Goal: Task Accomplishment & Management: Manage account settings

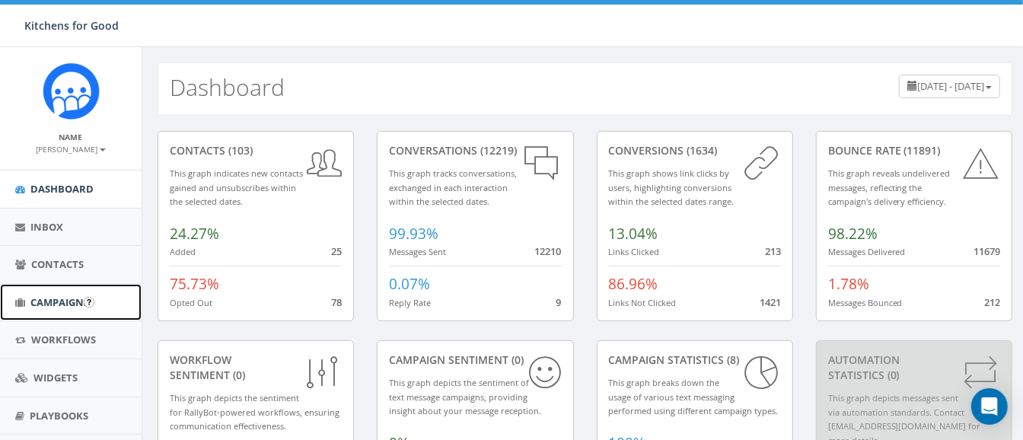
drag, startPoint x: 62, startPoint y: 296, endPoint x: 49, endPoint y: 298, distance: 13.1
click at [49, 298] on span "Campaigns" at bounding box center [59, 302] width 59 height 14
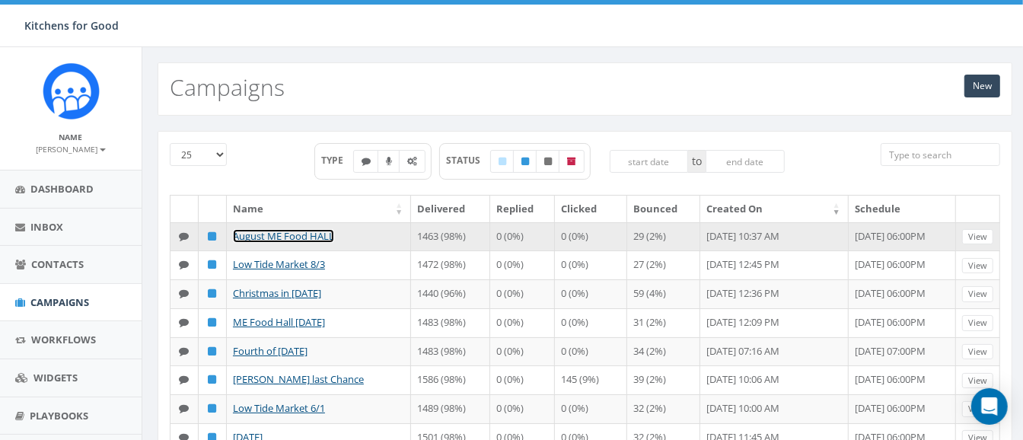
click at [271, 234] on link "August ME Food HALL" at bounding box center [283, 236] width 101 height 14
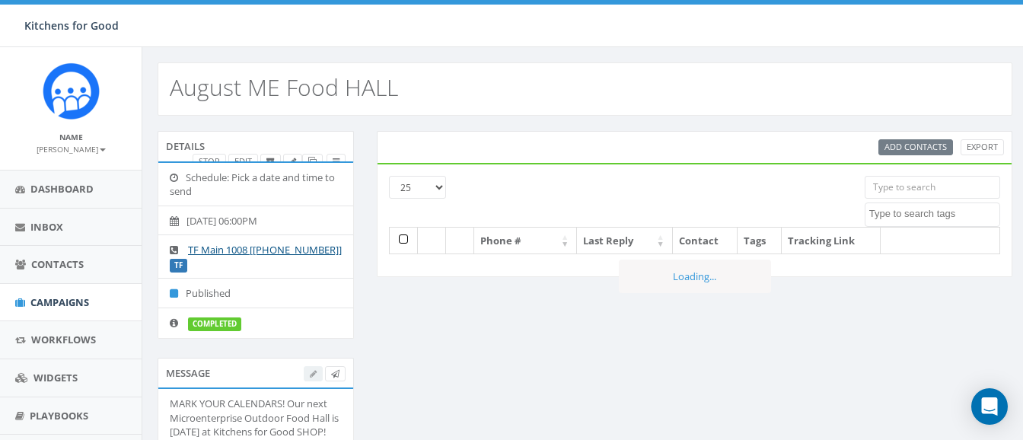
select select
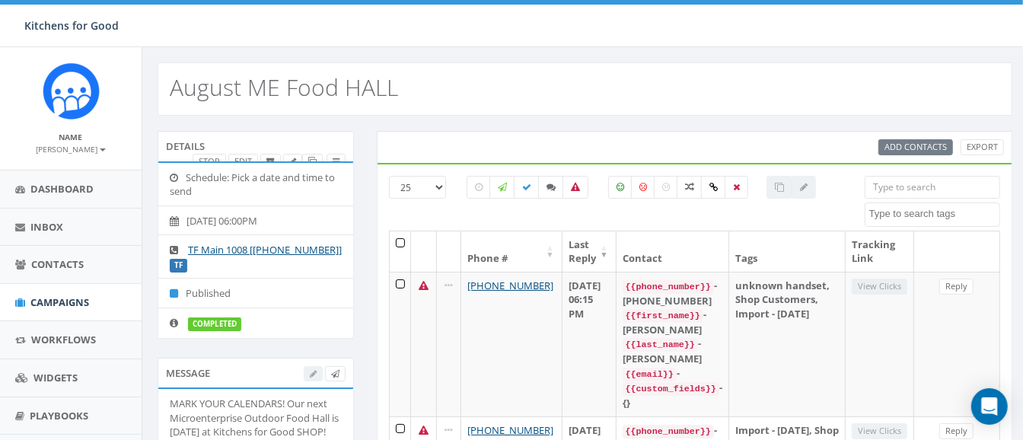
scroll to position [145, 0]
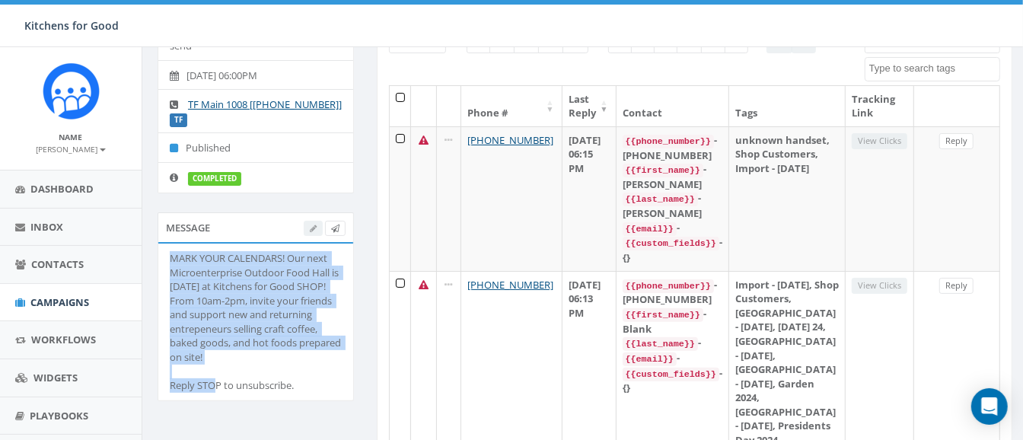
drag, startPoint x: 257, startPoint y: 358, endPoint x: 169, endPoint y: 258, distance: 132.7
click at [170, 258] on div "MARK YOUR CALENDARS! Our next Microenterprise Outdoor Food Hall is Sunday, Augu…" at bounding box center [256, 322] width 172 height 142
copy div "MARK YOUR CALENDARS! Our next Microenterprise Outdoor Food Hall is Sunday, Augu…"
click at [51, 301] on span "Campaigns" at bounding box center [59, 302] width 59 height 14
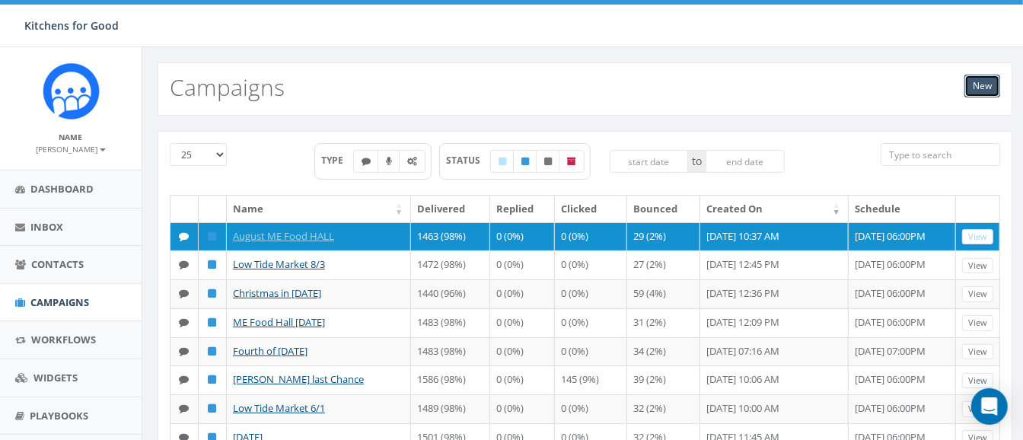
click at [986, 88] on link "New" at bounding box center [983, 86] width 36 height 23
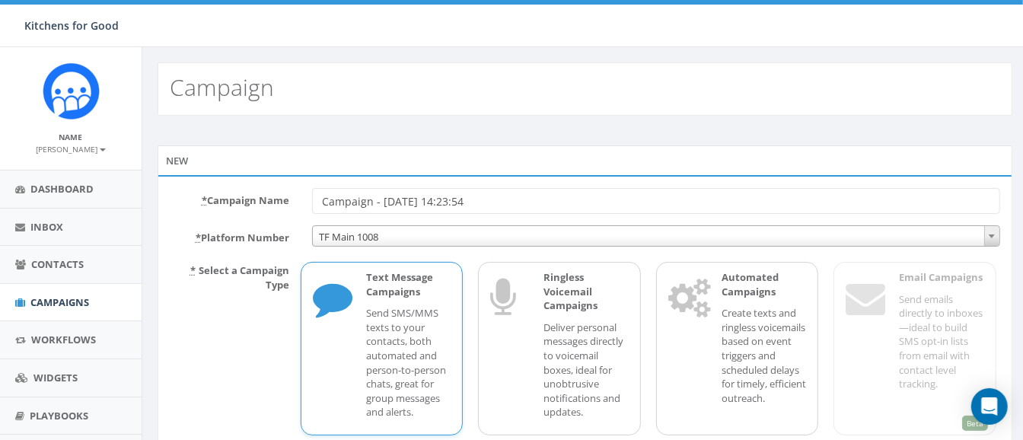
drag, startPoint x: 509, startPoint y: 206, endPoint x: 283, endPoint y: 190, distance: 226.6
click at [283, 190] on div "* Campaign Name Campaign - [DATE] 14:23:54" at bounding box center [584, 201] width 853 height 26
type input "August ME Food HALL Reminder"
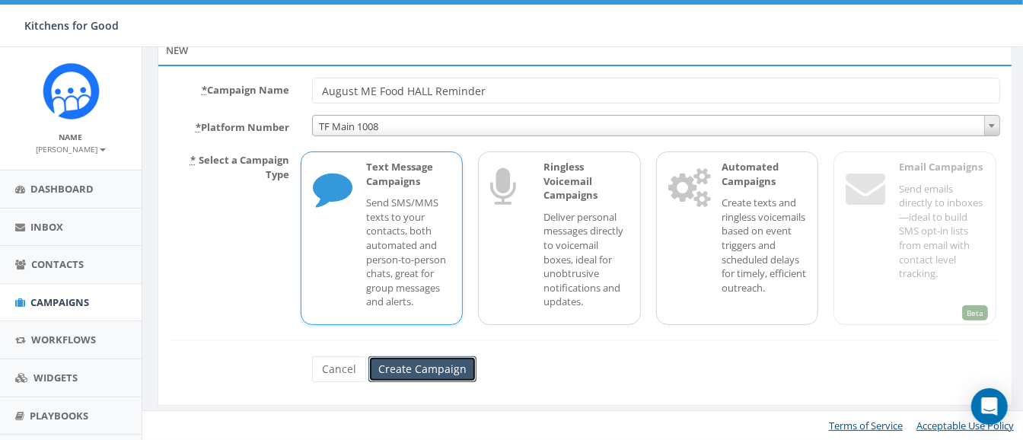
click at [404, 359] on input "Create Campaign" at bounding box center [422, 369] width 108 height 26
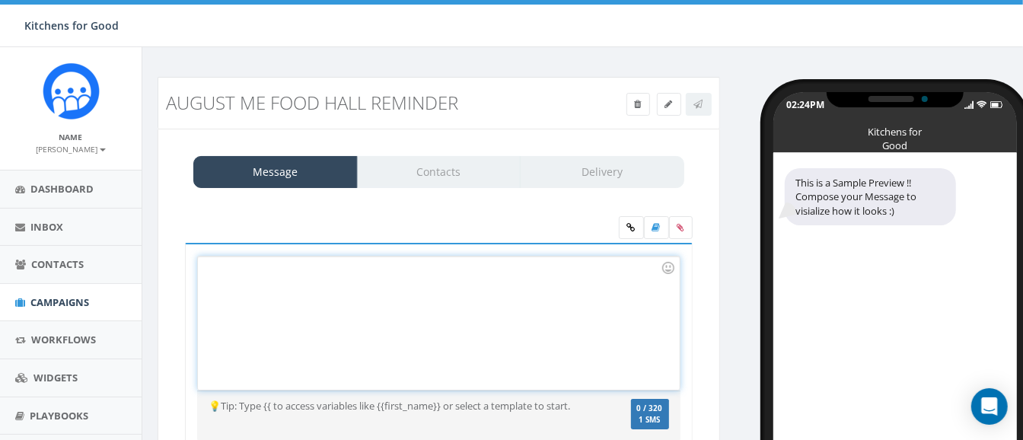
click at [294, 307] on div at bounding box center [438, 323] width 481 height 133
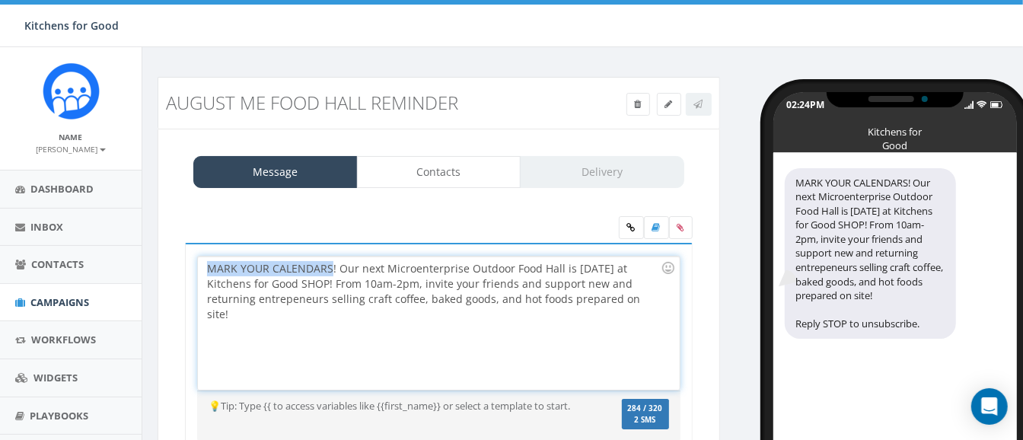
drag, startPoint x: 328, startPoint y: 268, endPoint x: -4, endPoint y: 255, distance: 332.2
click at [0, 255] on html "Kitchens for Good Kitchens for Good Profile Sign Out 78.37 % of Available Amoun…" at bounding box center [511, 220] width 1023 height 440
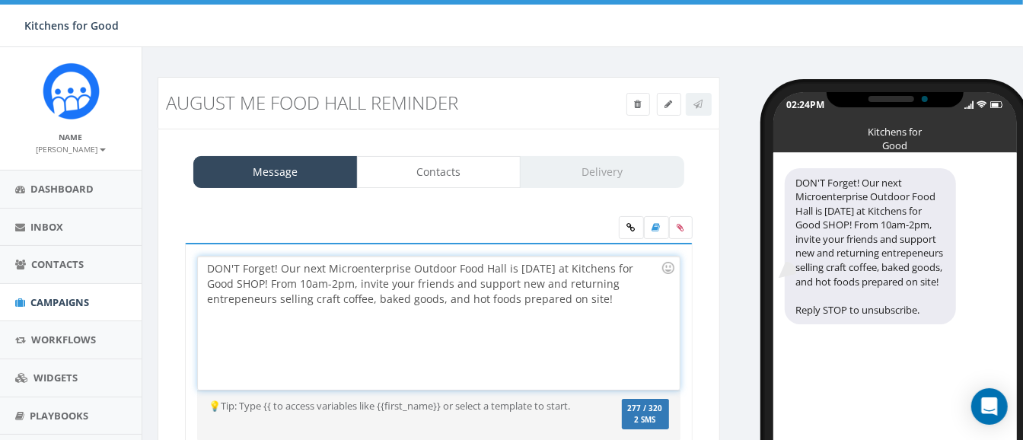
click at [262, 270] on div "DON'T Forget! Our next Microenterprise Outdoor Food Hall is Sunday, August 24 a…" at bounding box center [438, 323] width 481 height 133
click at [522, 266] on div "DON'T FORGET! Our next Microenterprise Outdoor Food Hall is Sunday, August 24 a…" at bounding box center [438, 323] width 481 height 133
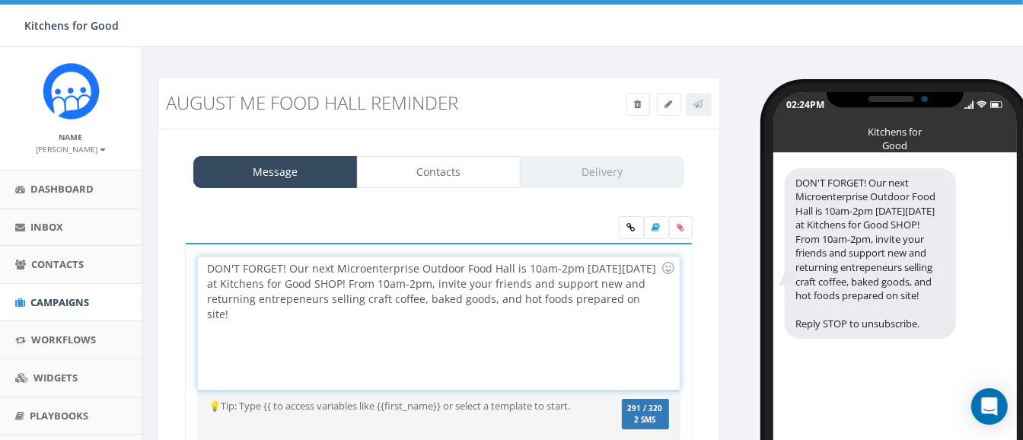
drag, startPoint x: 401, startPoint y: 279, endPoint x: 410, endPoint y: 327, distance: 48.1
click at [410, 327] on div "DON'T FORGET! Our next Microenterprise Outdoor Food Hall is 10am-2pm this Sunda…" at bounding box center [438, 323] width 481 height 133
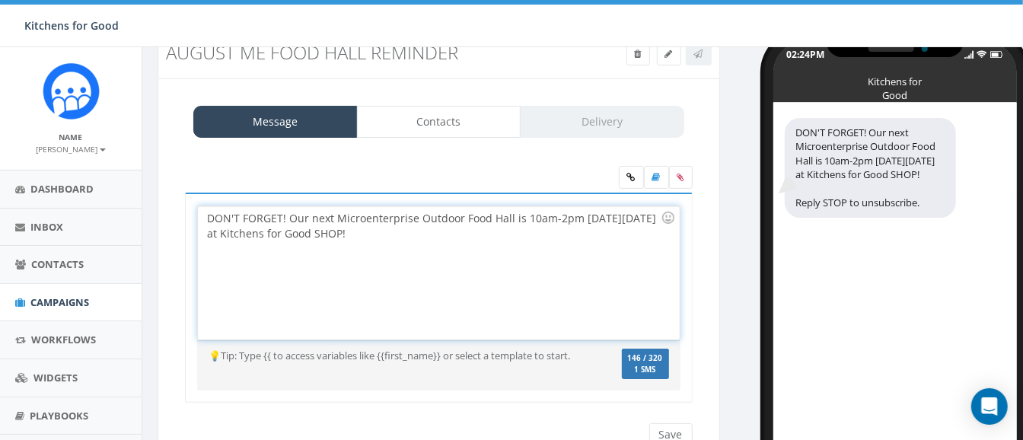
scroll to position [62, 0]
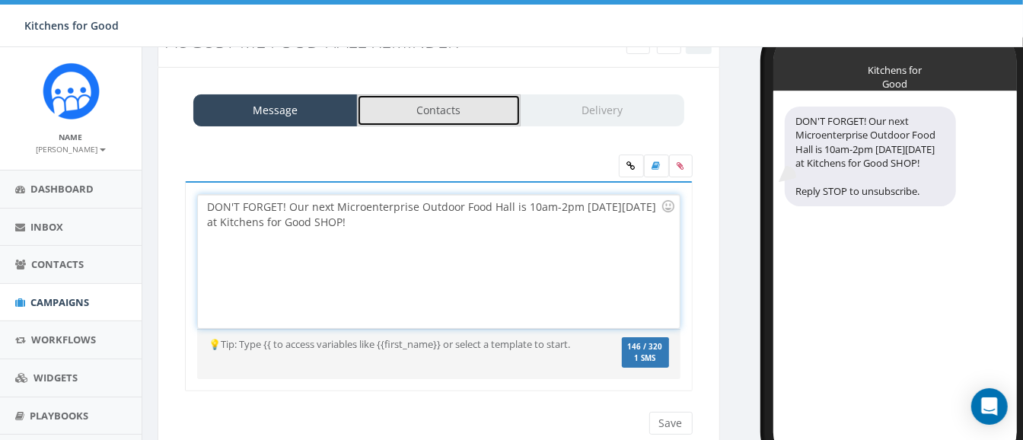
click at [436, 103] on link "Contacts" at bounding box center [439, 110] width 164 height 32
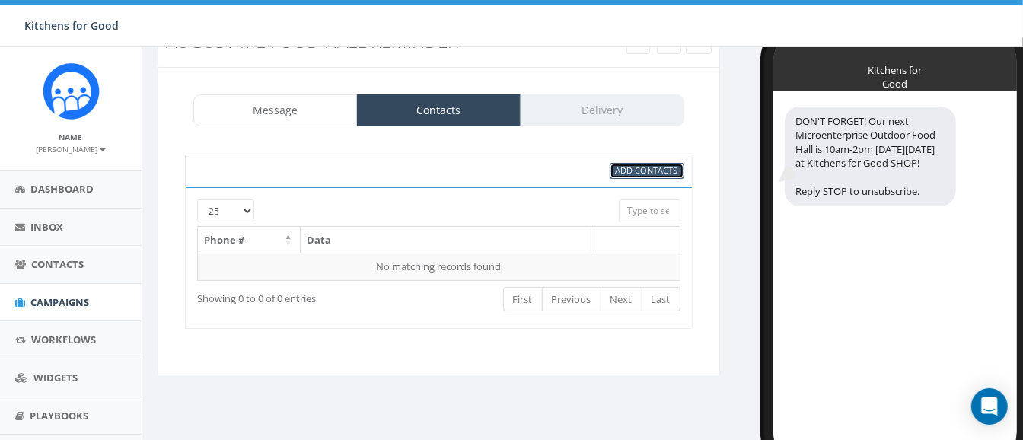
click at [656, 164] on span "Add Contacts" at bounding box center [647, 169] width 62 height 11
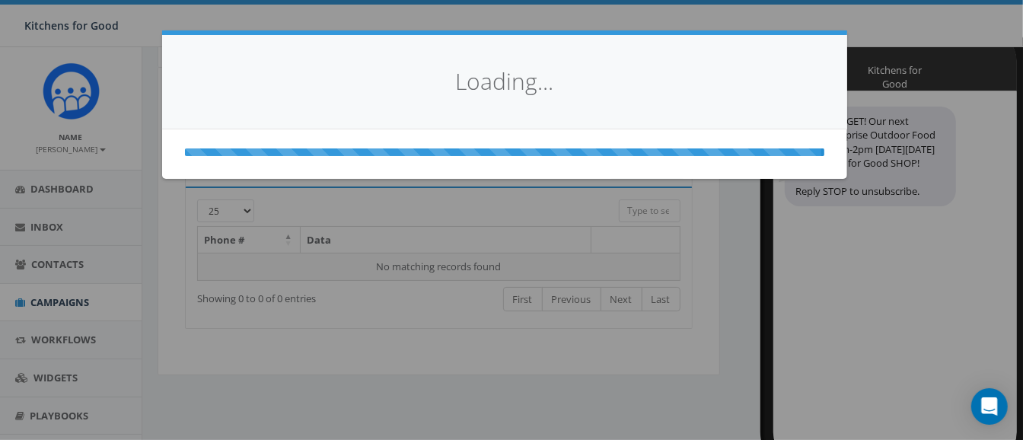
select select
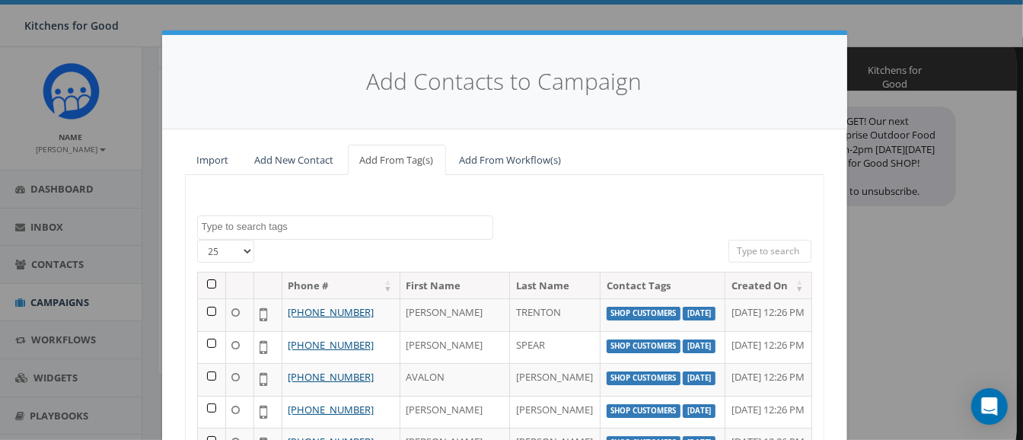
click at [312, 238] on span at bounding box center [345, 227] width 296 height 24
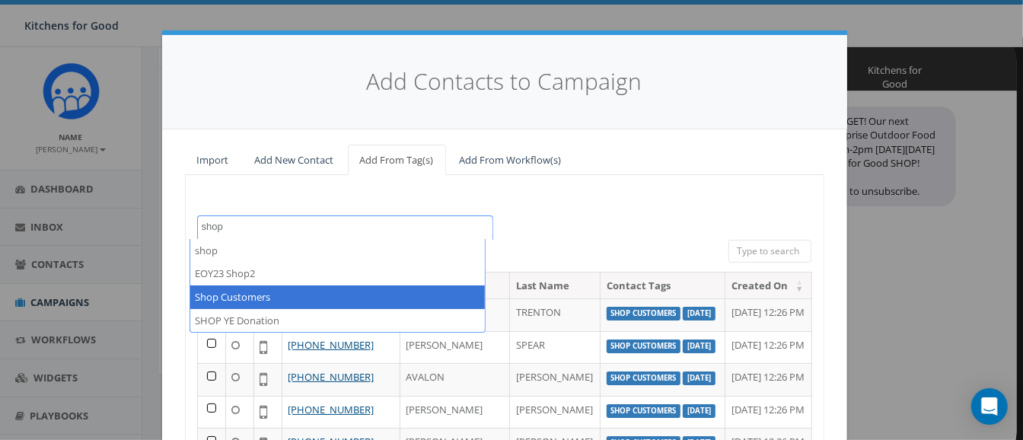
type textarea "shop"
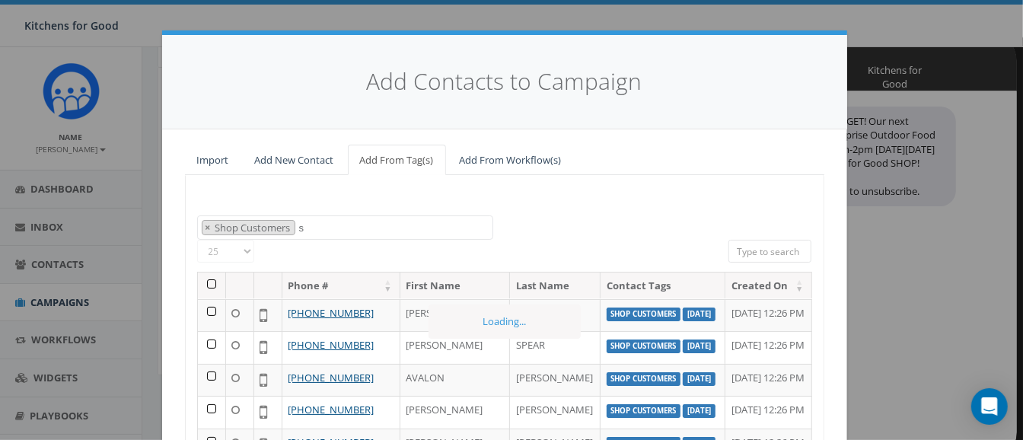
select select "Shop Customers"
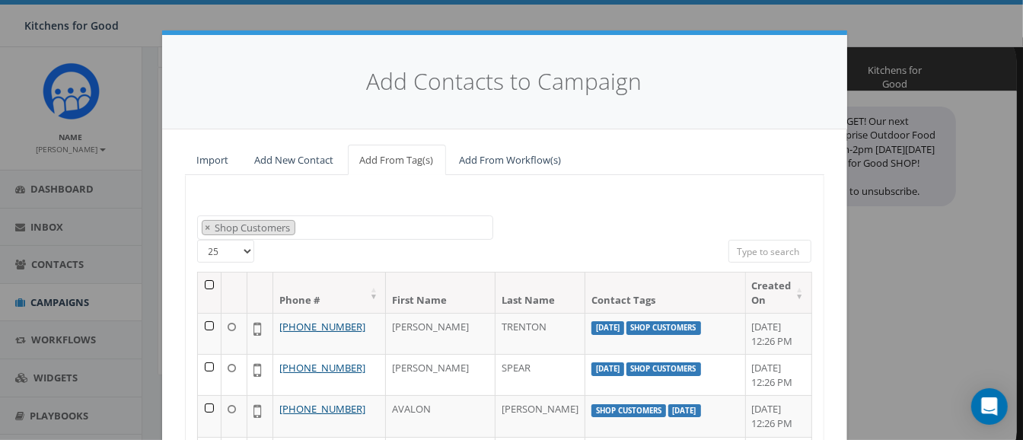
click at [206, 283] on th at bounding box center [210, 293] width 24 height 40
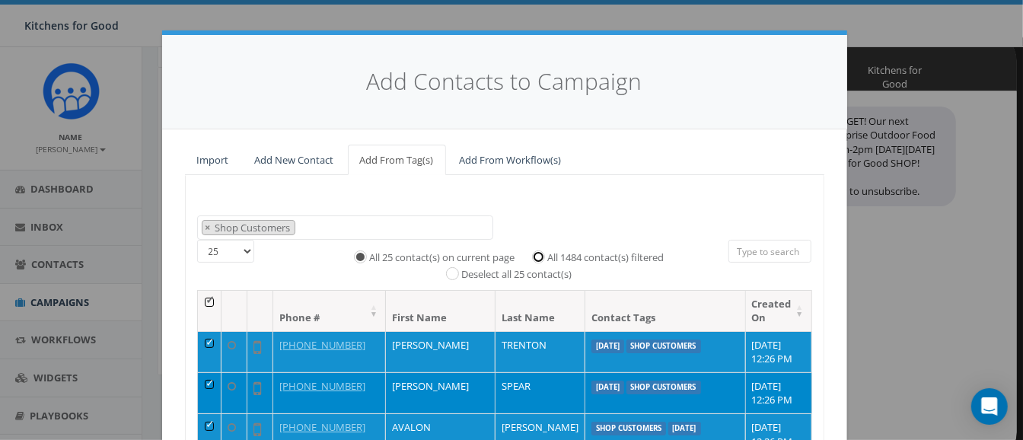
click at [537, 255] on input "All 1484 contact(s) filtered" at bounding box center [542, 255] width 10 height 10
radio input "true"
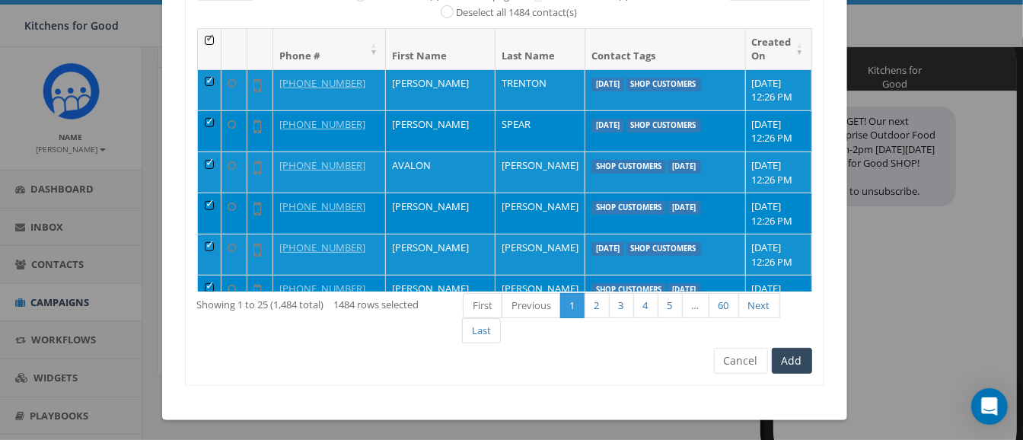
scroll to position [260, 0]
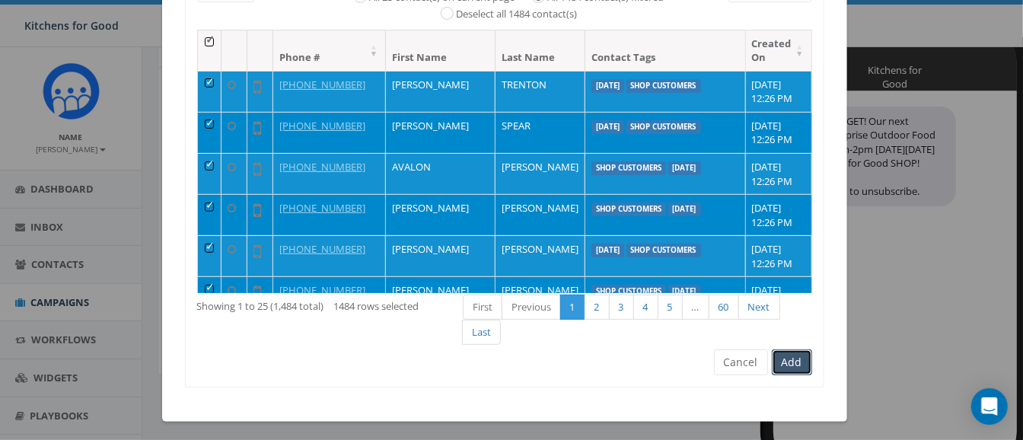
click at [777, 358] on button "Add" at bounding box center [792, 362] width 40 height 26
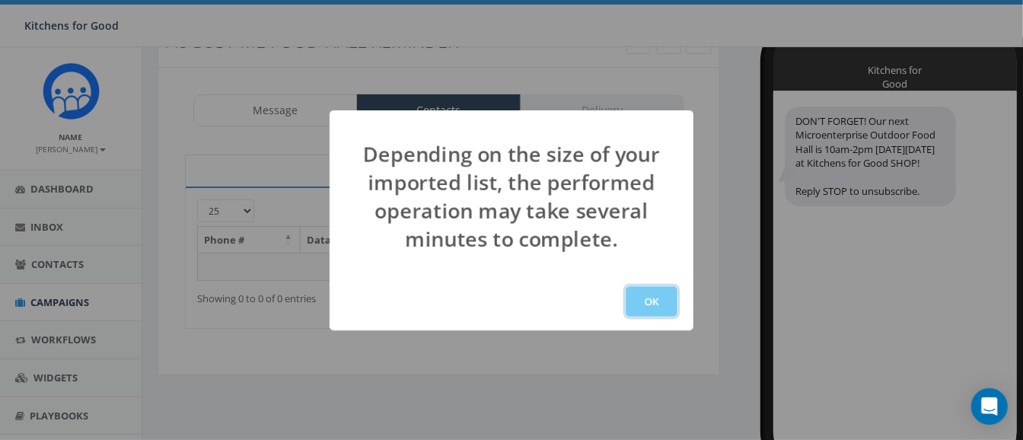
click at [654, 299] on button "OK" at bounding box center [652, 301] width 52 height 30
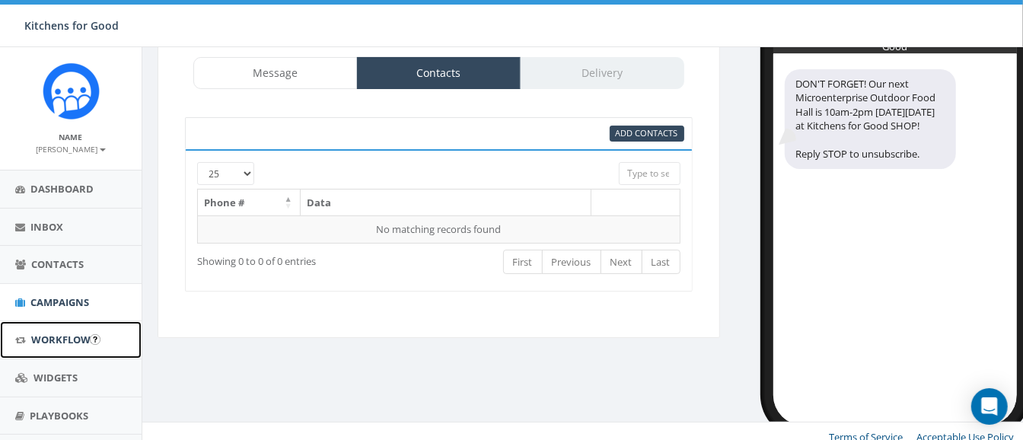
click at [57, 333] on span "Workflows" at bounding box center [63, 340] width 65 height 14
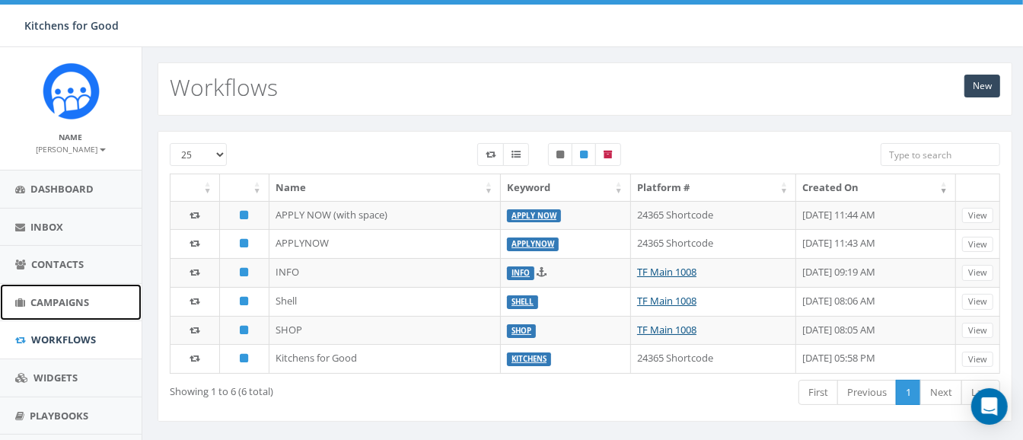
click at [64, 297] on span "Campaigns" at bounding box center [59, 302] width 59 height 14
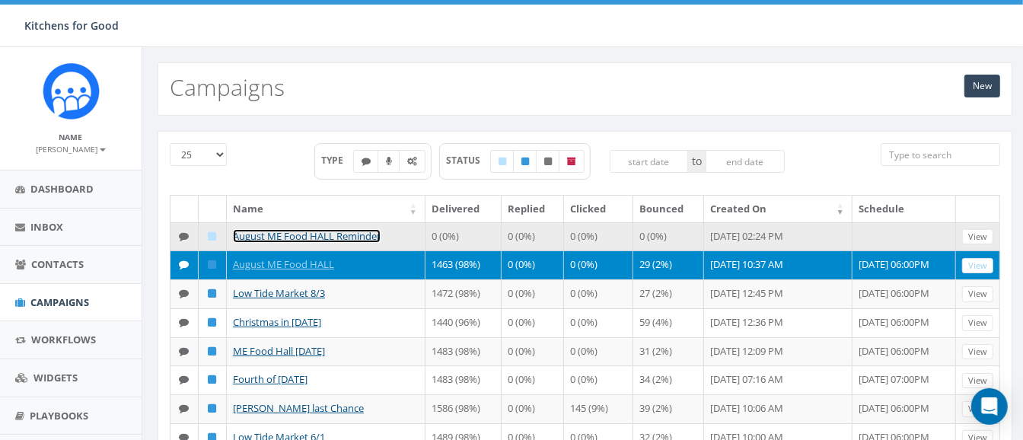
click at [274, 237] on link "August ME Food HALL Reminder" at bounding box center [307, 236] width 148 height 14
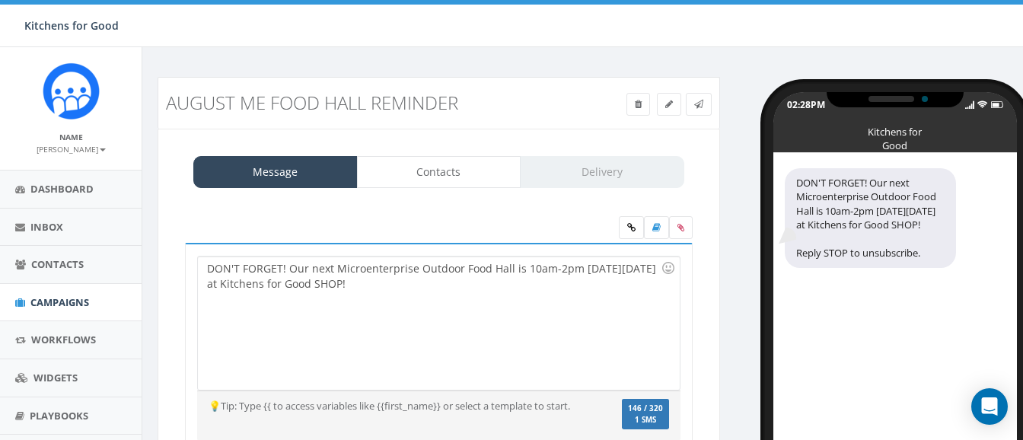
select select
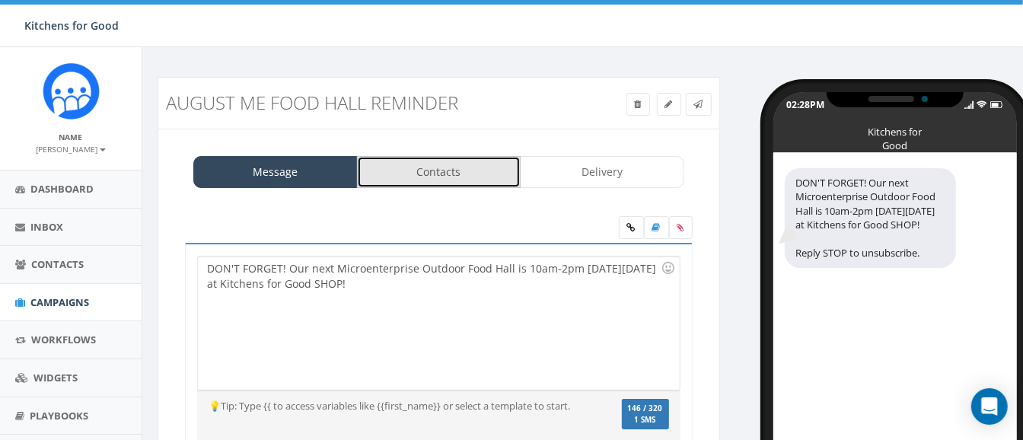
click at [454, 177] on link "Contacts" at bounding box center [439, 172] width 164 height 32
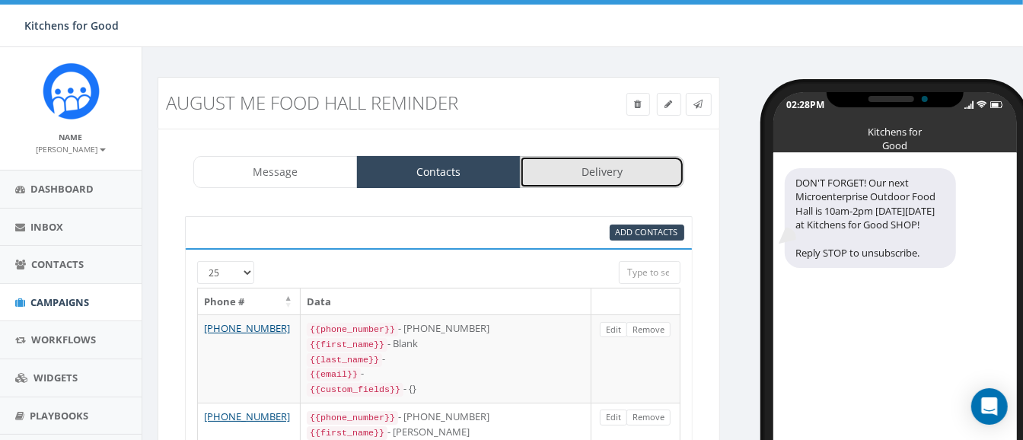
click at [580, 174] on link "Delivery" at bounding box center [602, 172] width 164 height 32
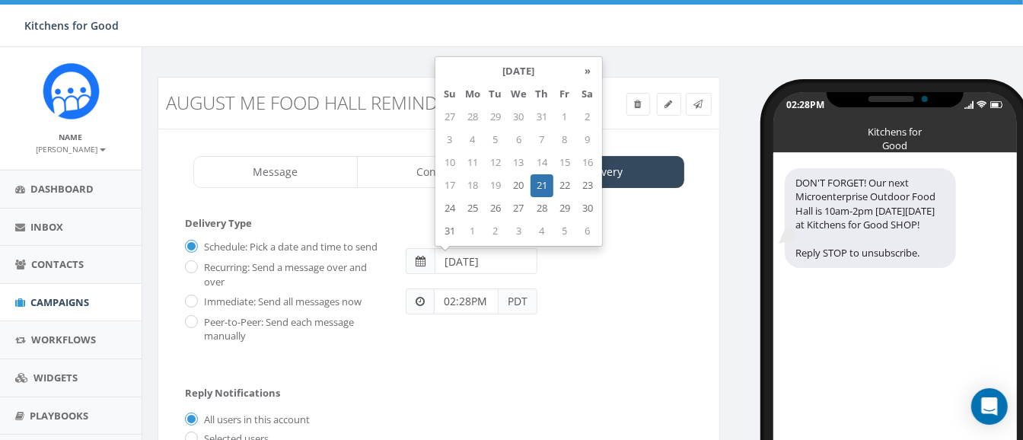
click at [488, 250] on input "2025-08-21" at bounding box center [486, 261] width 103 height 26
click at [564, 186] on td "22" at bounding box center [564, 185] width 23 height 23
type input "[DATE]"
click at [465, 301] on input "02:28PM" at bounding box center [466, 302] width 65 height 26
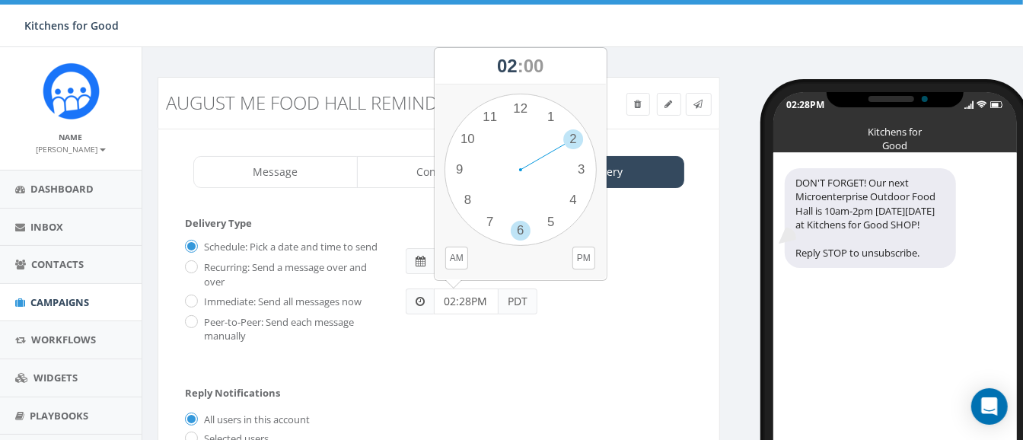
click at [519, 227] on div "1 2 3 4 5 6 7 8 9 10 11 12 00 05 10 15 20 25 30 35 40 45 50 55" at bounding box center [521, 170] width 152 height 152
click at [521, 110] on div "1 2 3 4 5 6 7 8 9 10 11 12 00 05 10 15 20 25 30 35 40 45 50 55" at bounding box center [521, 170] width 152 height 152
type input "06:00PM"
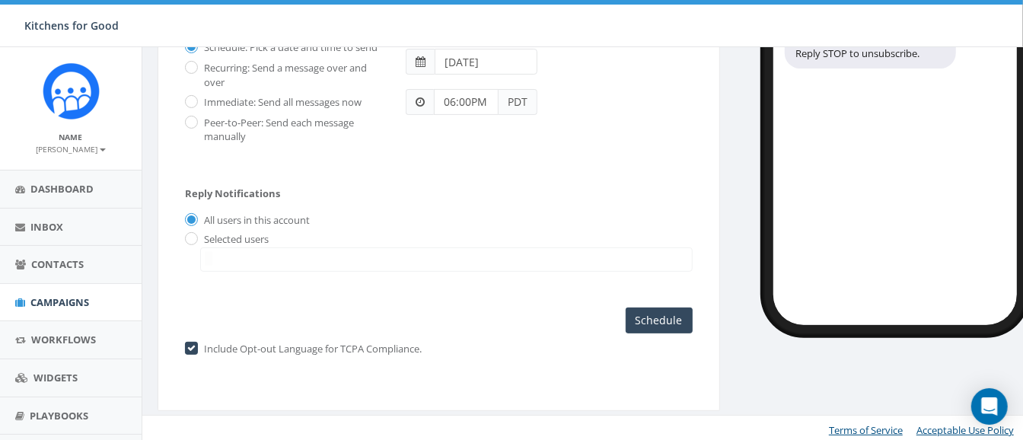
scroll to position [202, 0]
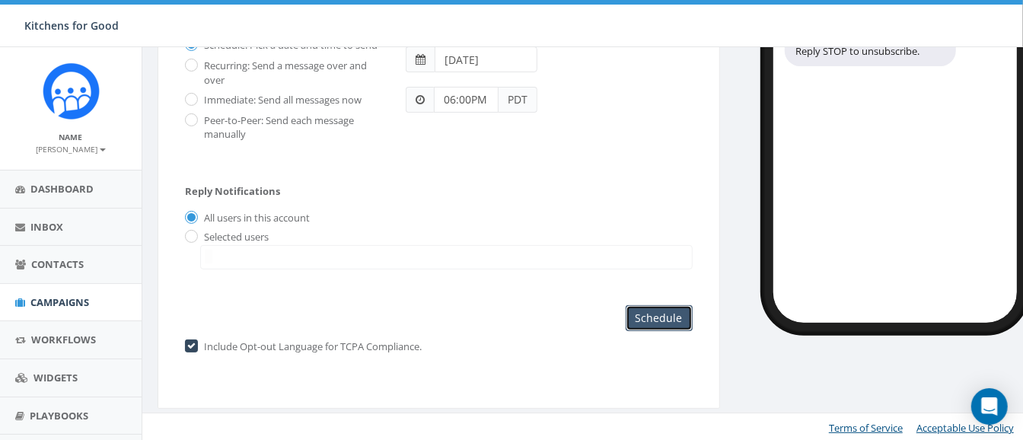
click at [643, 307] on input "Schedule" at bounding box center [659, 318] width 67 height 26
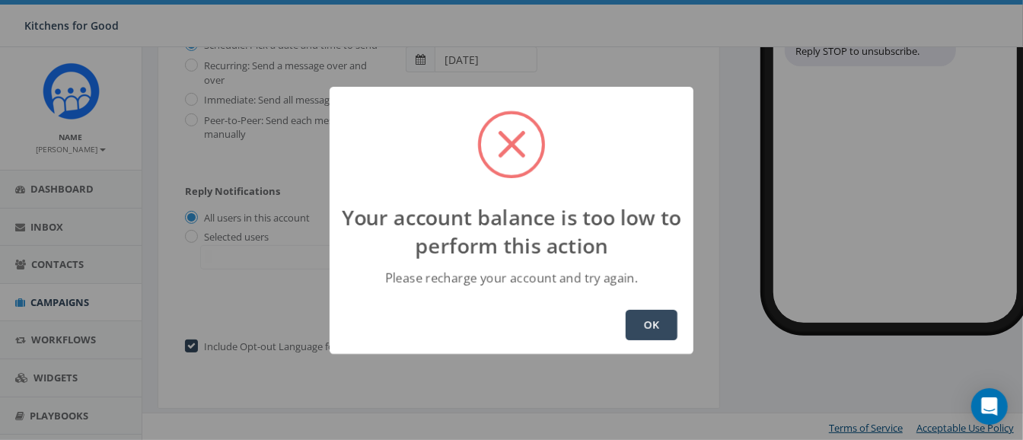
click at [640, 314] on button "OK" at bounding box center [652, 325] width 52 height 30
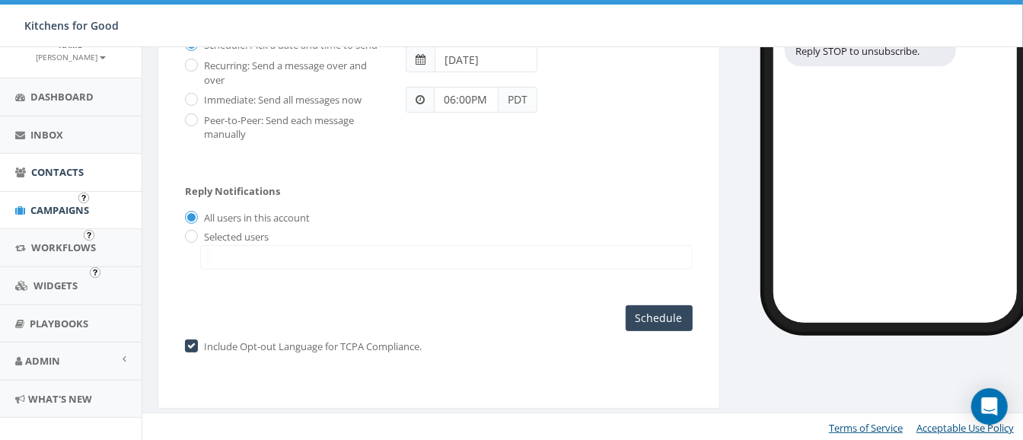
scroll to position [110, 0]
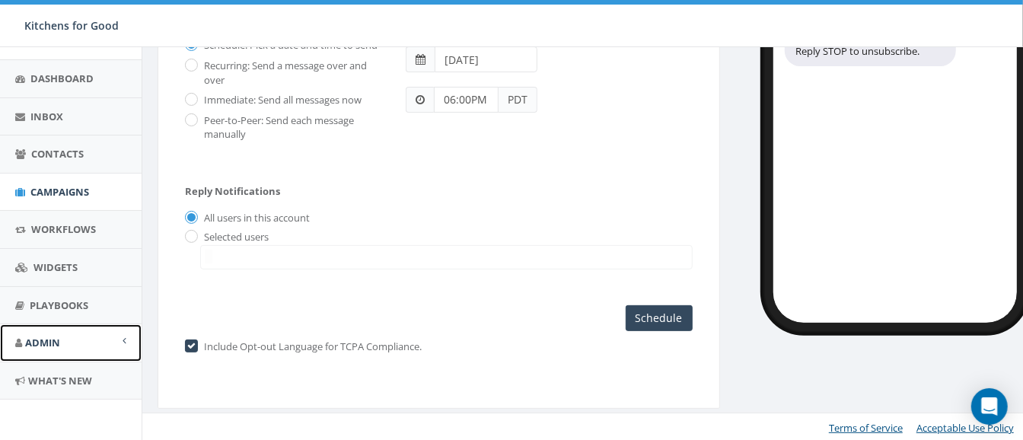
click at [41, 341] on span "Admin" at bounding box center [42, 343] width 35 height 14
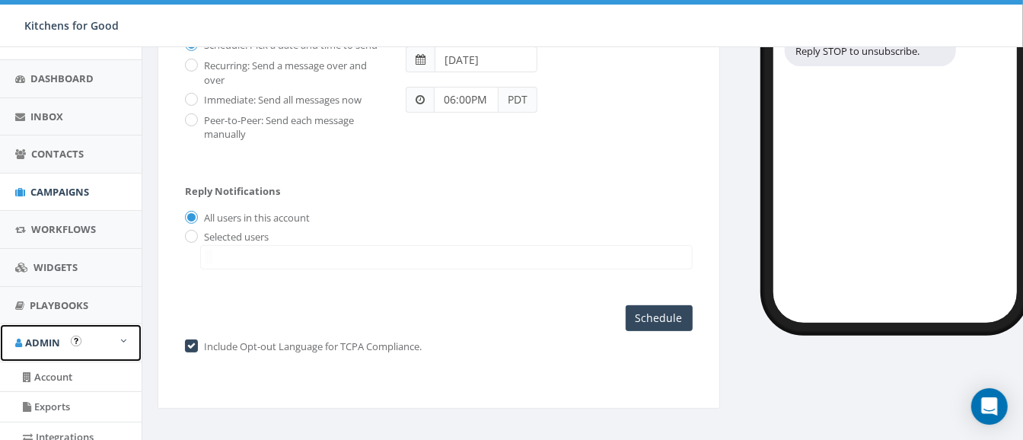
scroll to position [196, 0]
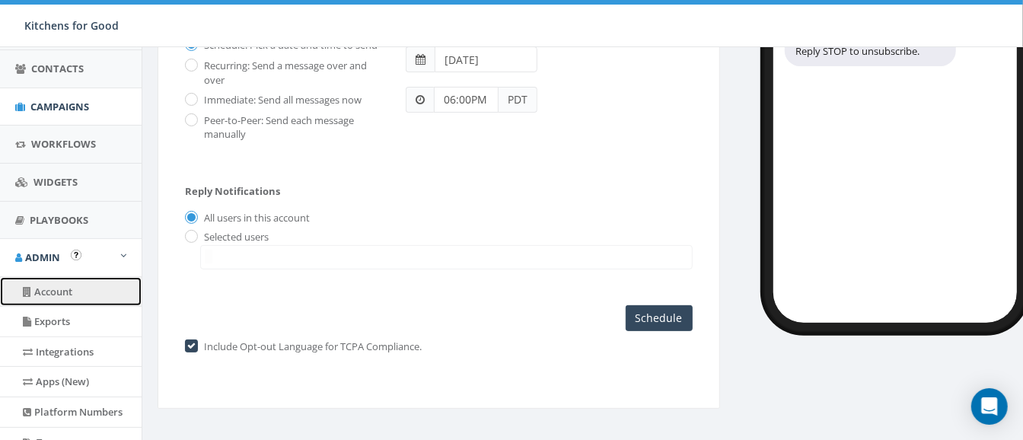
click at [51, 288] on link "Account" at bounding box center [71, 292] width 142 height 30
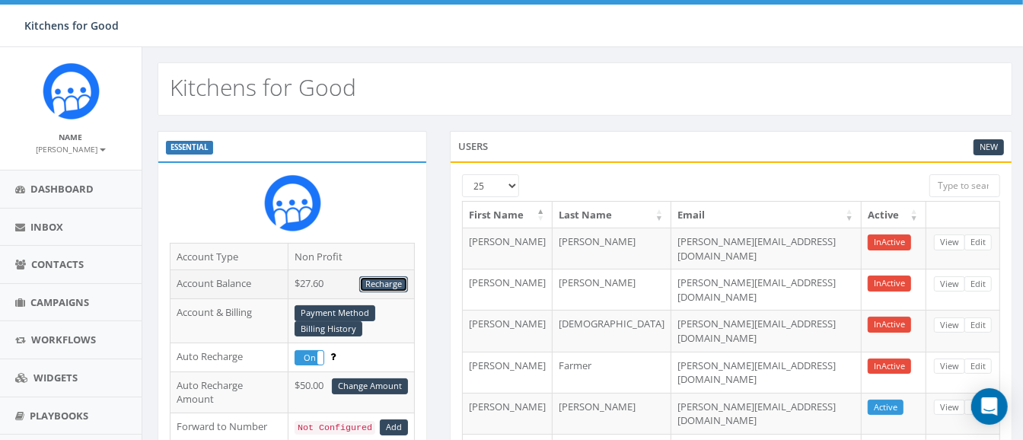
click at [374, 277] on link "Recharge" at bounding box center [383, 284] width 49 height 16
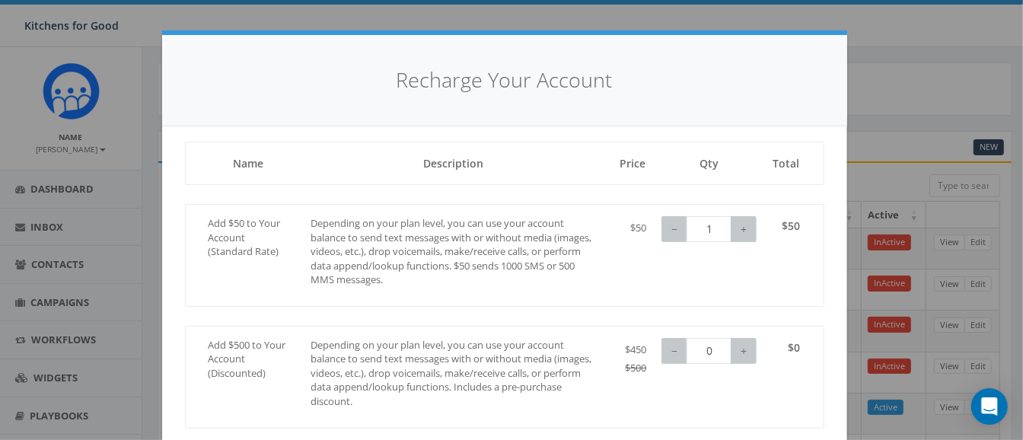
scroll to position [82, 0]
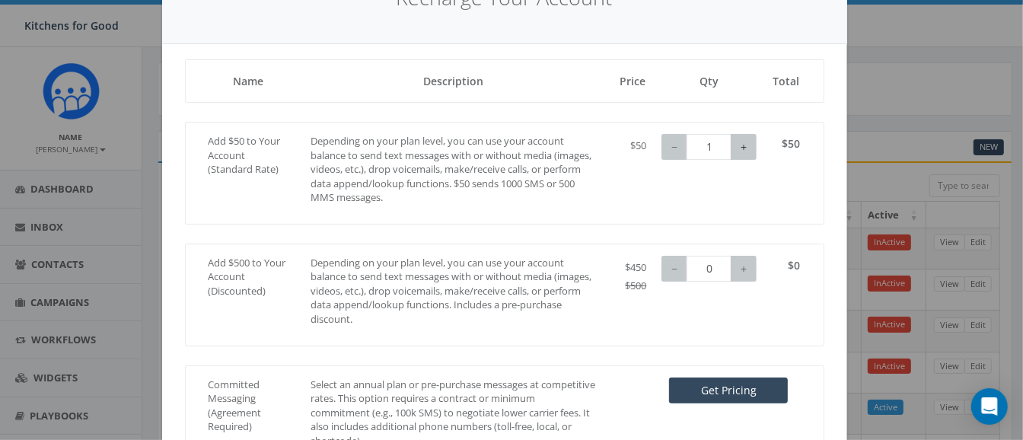
type input "2"
click at [741, 151] on button "+" at bounding box center [744, 147] width 26 height 26
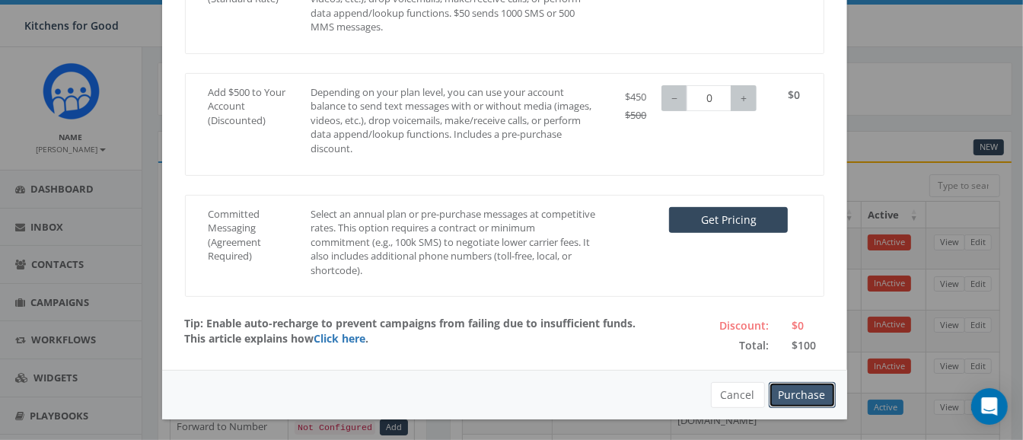
click at [787, 383] on button "Purchase" at bounding box center [802, 395] width 67 height 26
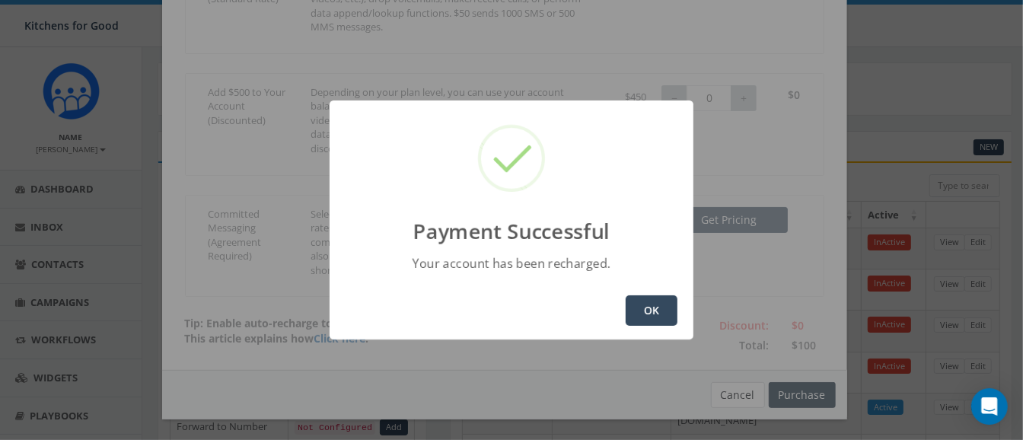
click at [659, 312] on button "OK" at bounding box center [652, 310] width 52 height 30
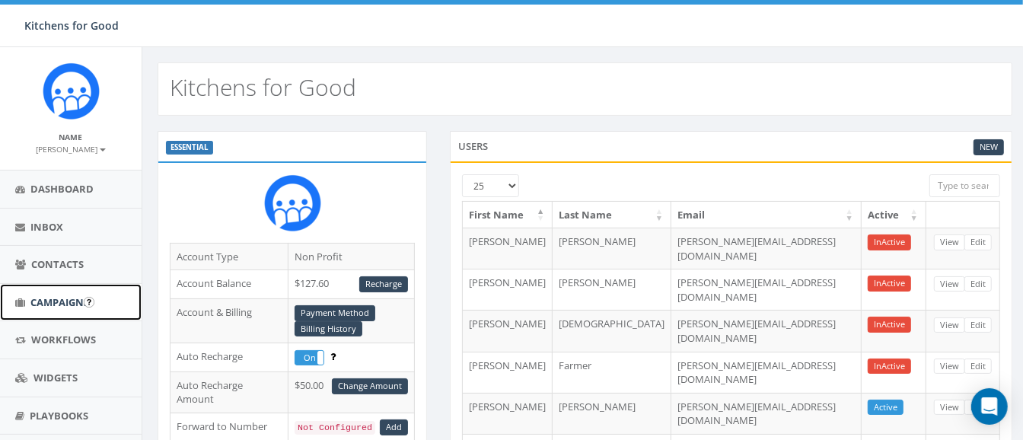
click at [49, 300] on span "Campaigns" at bounding box center [59, 302] width 59 height 14
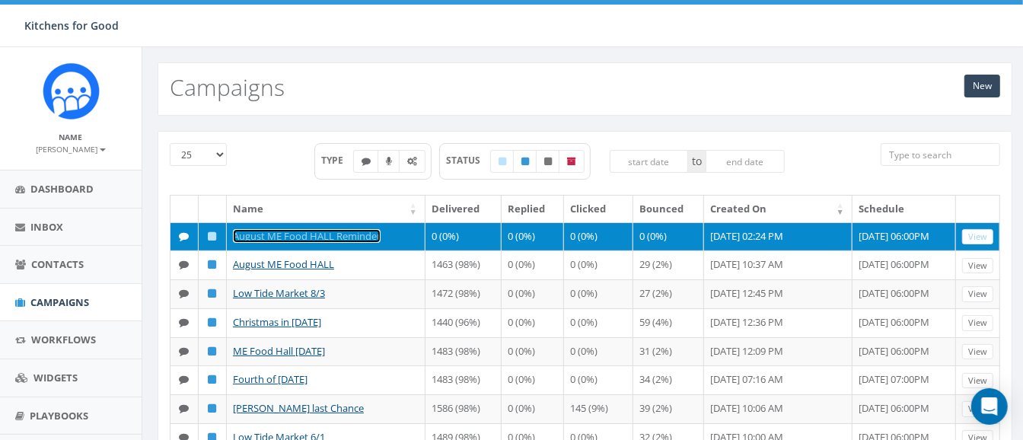
click at [356, 231] on link "August ME Food HALL Reminder" at bounding box center [307, 236] width 148 height 14
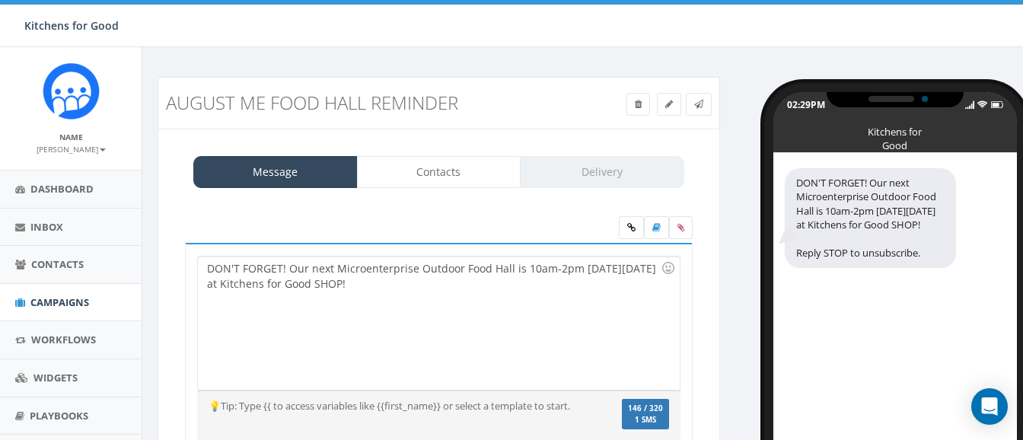
select select
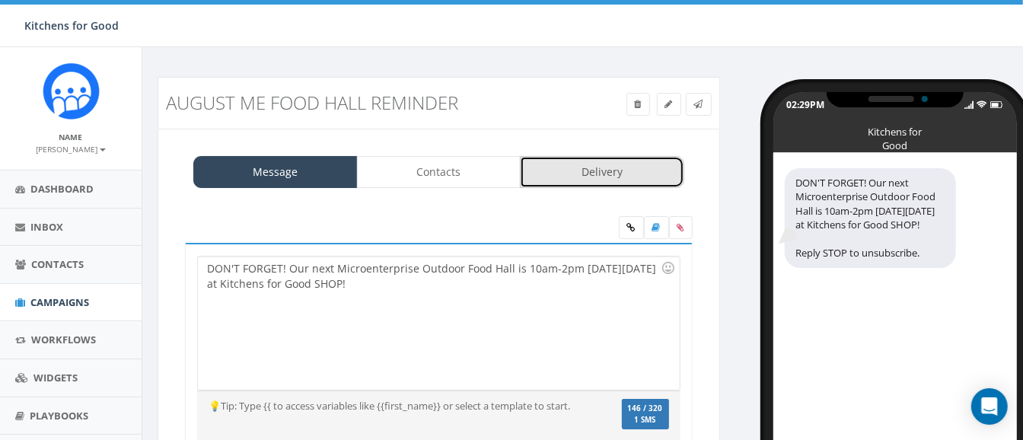
click at [604, 174] on link "Delivery" at bounding box center [602, 172] width 164 height 32
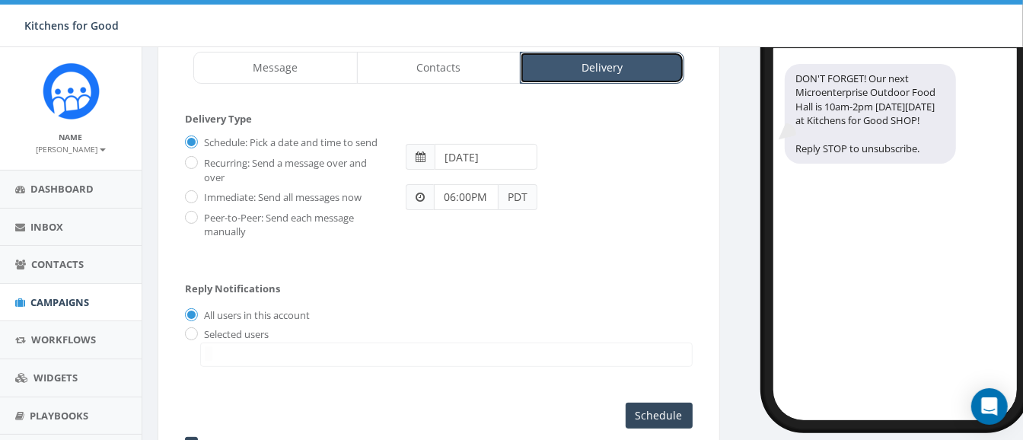
scroll to position [204, 0]
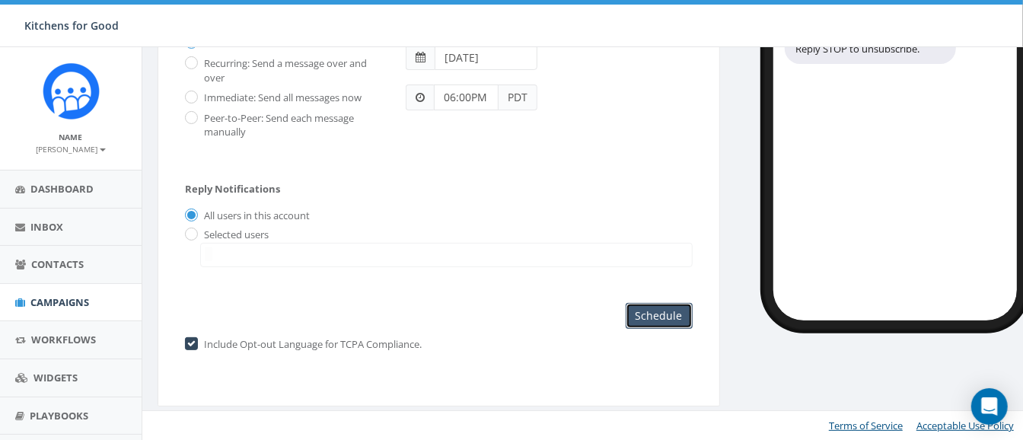
click at [650, 320] on input "Schedule" at bounding box center [659, 316] width 67 height 26
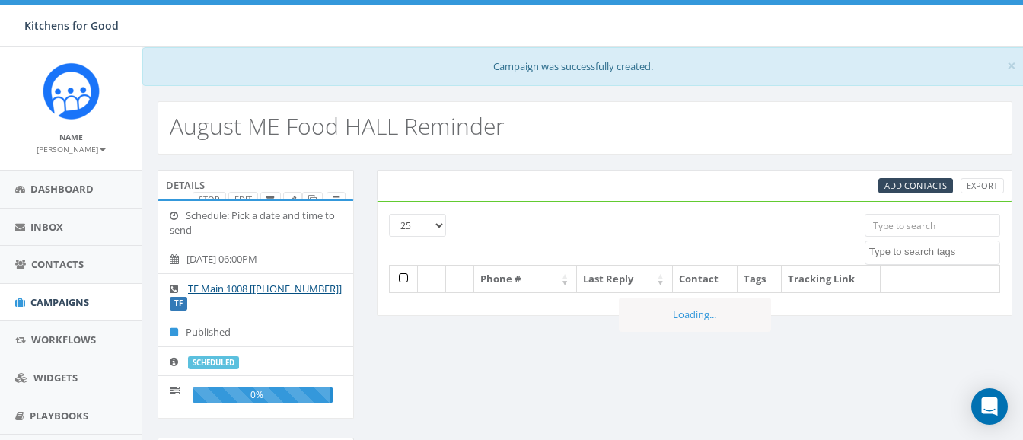
select select
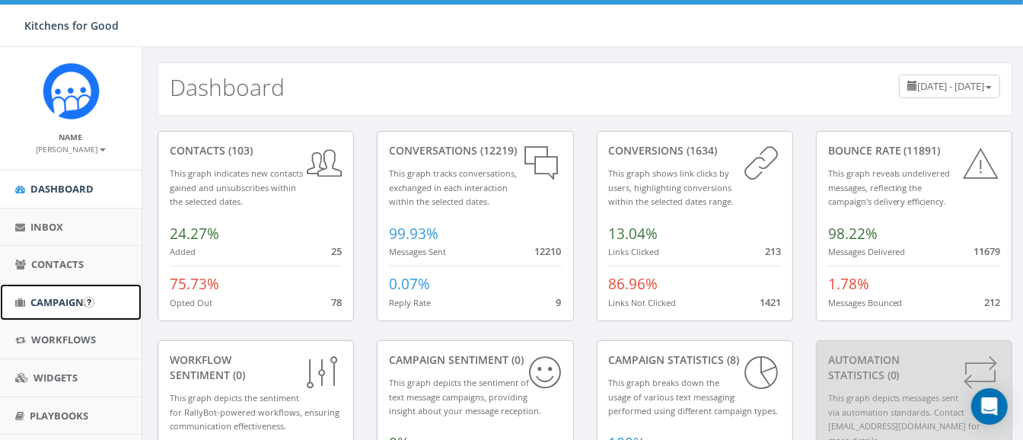
click at [62, 302] on span "Campaigns" at bounding box center [59, 302] width 59 height 14
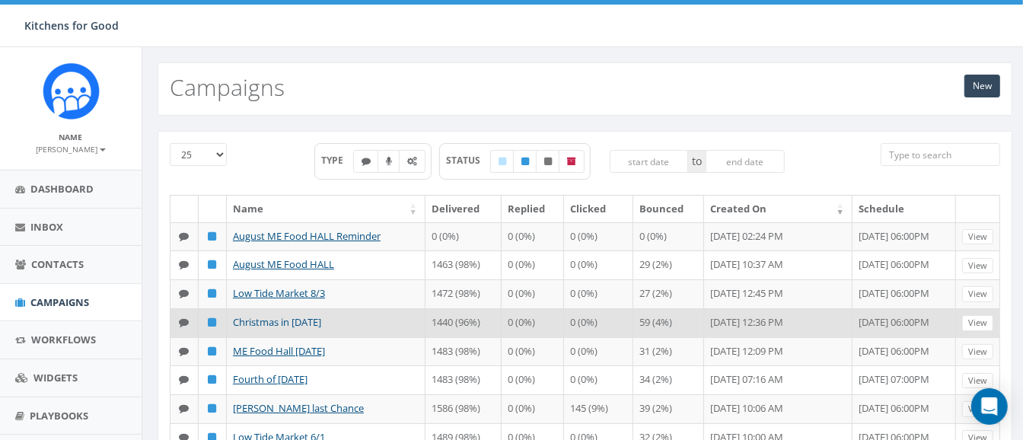
scroll to position [62, 0]
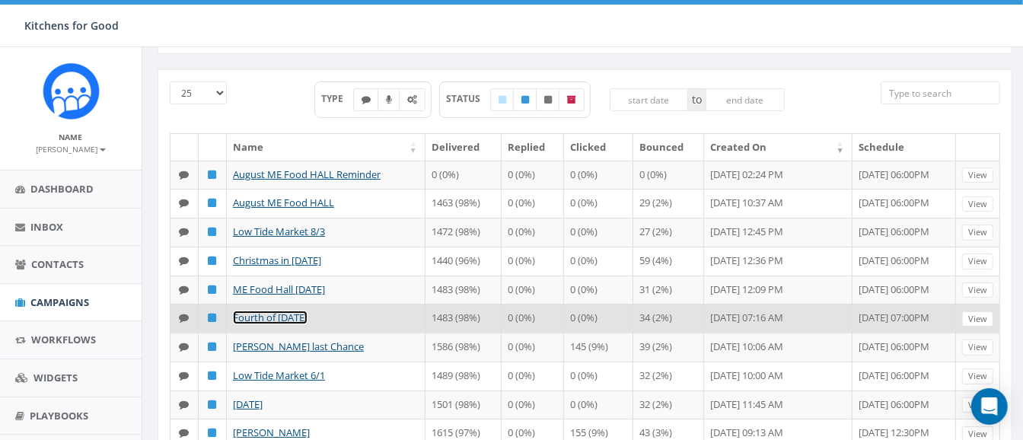
click at [278, 314] on link "Fourth of [DATE]" at bounding box center [270, 318] width 75 height 14
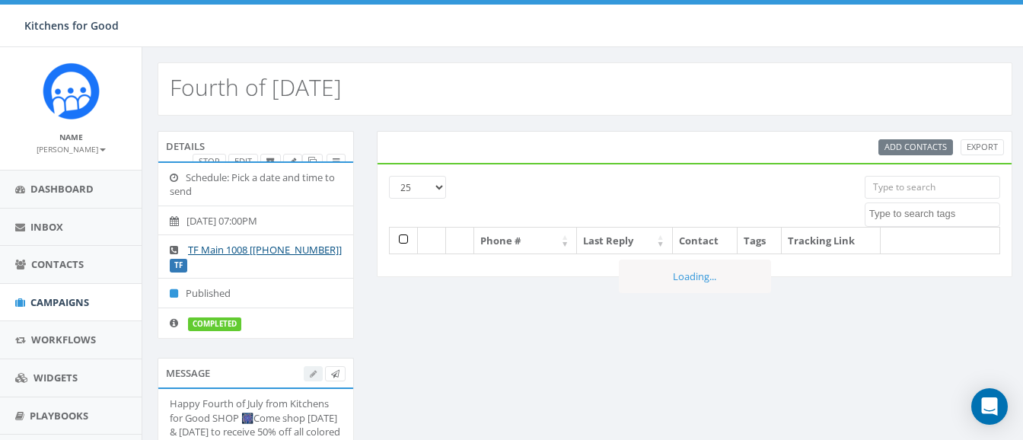
select select
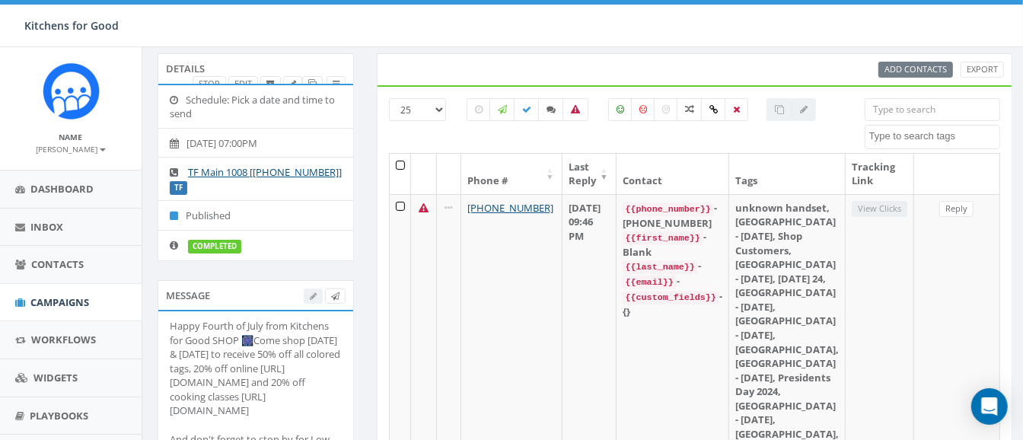
scroll to position [119, 0]
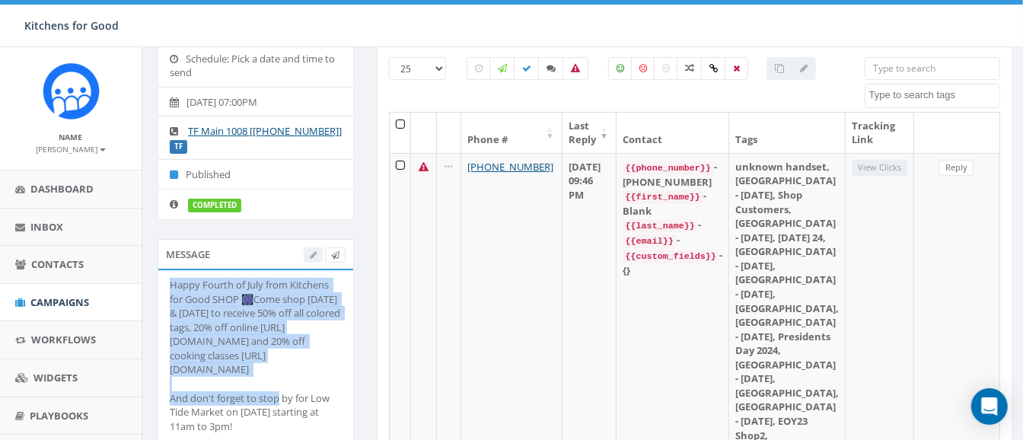
drag, startPoint x: 273, startPoint y: 368, endPoint x: 158, endPoint y: 287, distance: 140.5
click at [158, 287] on li "Happy Fourth of July from Kitchens for Good SHOP 🎆Come shop Saturday, July 5 & …" at bounding box center [255, 369] width 195 height 199
copy div "Happy Fourth of July from Kitchens for Good SHOP 🎆Come shop Saturday, July 5 & …"
click at [61, 301] on span "Campaigns" at bounding box center [59, 302] width 59 height 14
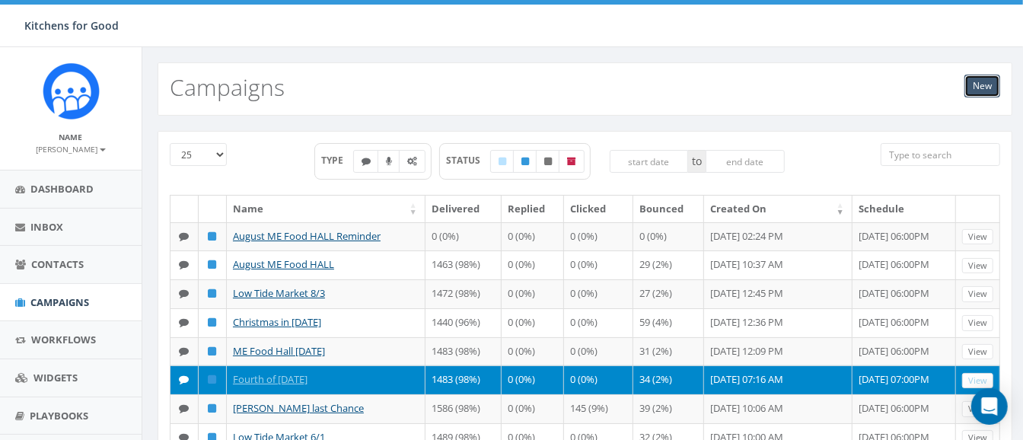
click at [979, 89] on link "New" at bounding box center [983, 86] width 36 height 23
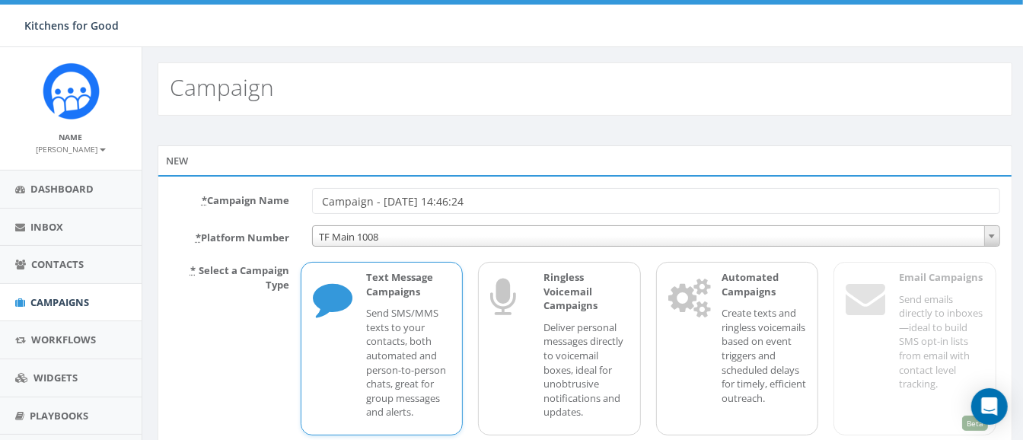
drag, startPoint x: 542, startPoint y: 196, endPoint x: 229, endPoint y: 213, distance: 313.4
click at [229, 213] on form "* Campaign Name Campaign - 08/20/2025, 14:46:24 * Platform Number TF Main 1008 …" at bounding box center [585, 340] width 831 height 305
type input "[DATE] 25"
click at [210, 320] on p "* Select a Campaign Type" at bounding box center [229, 346] width 142 height 177
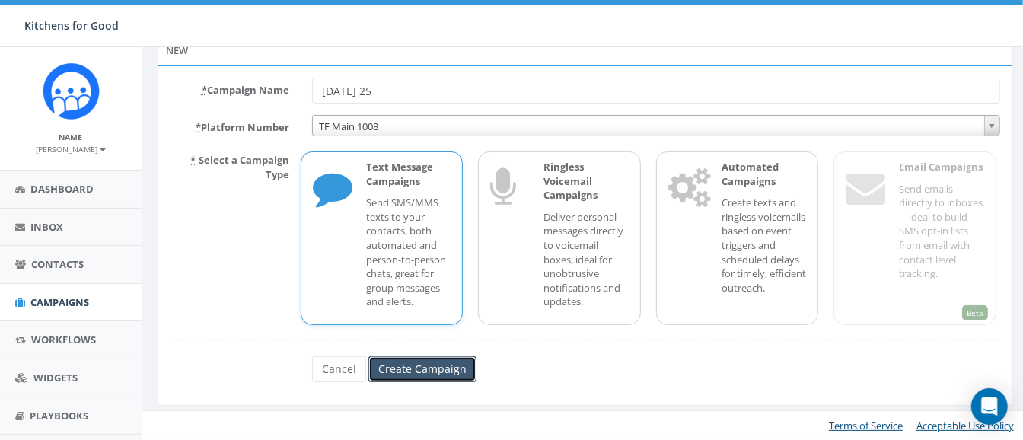
click at [416, 362] on input "Create Campaign" at bounding box center [422, 369] width 108 height 26
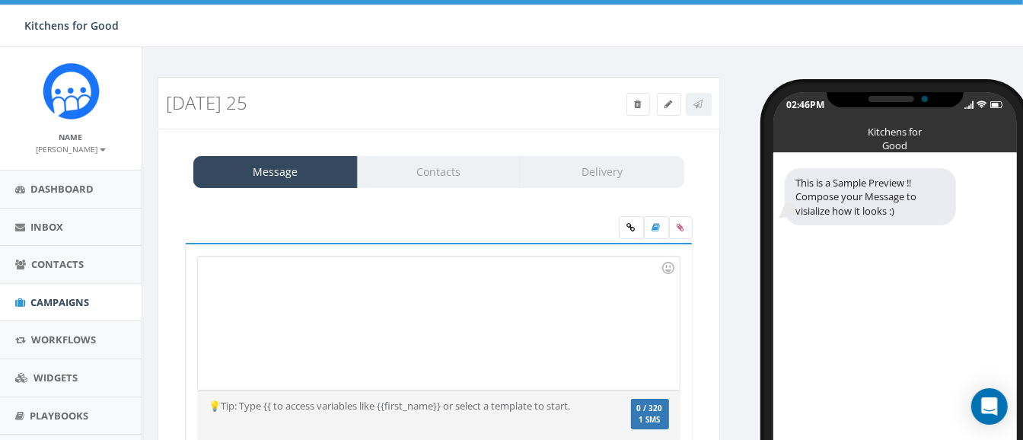
click at [314, 324] on div at bounding box center [438, 323] width 481 height 133
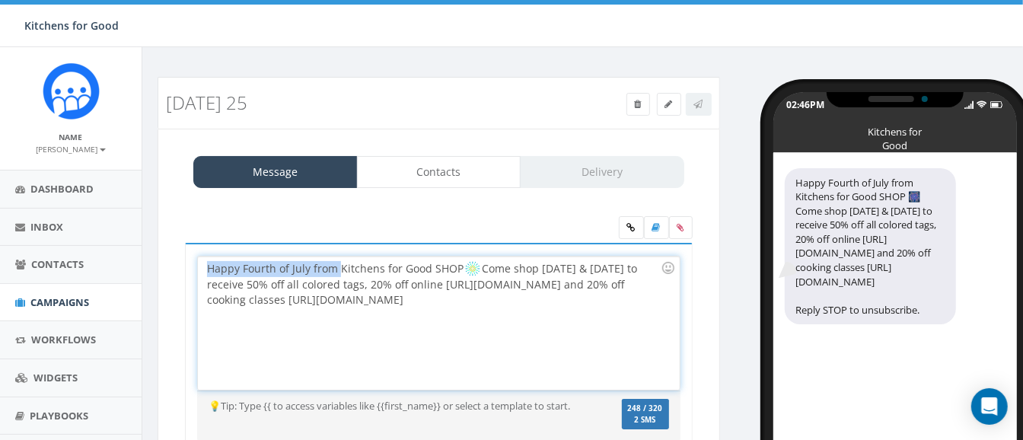
drag, startPoint x: 339, startPoint y: 267, endPoint x: 206, endPoint y: 261, distance: 132.6
click at [206, 261] on div "Happy Fourth of July from Kitchens for Good SHOP Come shop Saturday, July 5 & S…" at bounding box center [438, 323] width 481 height 133
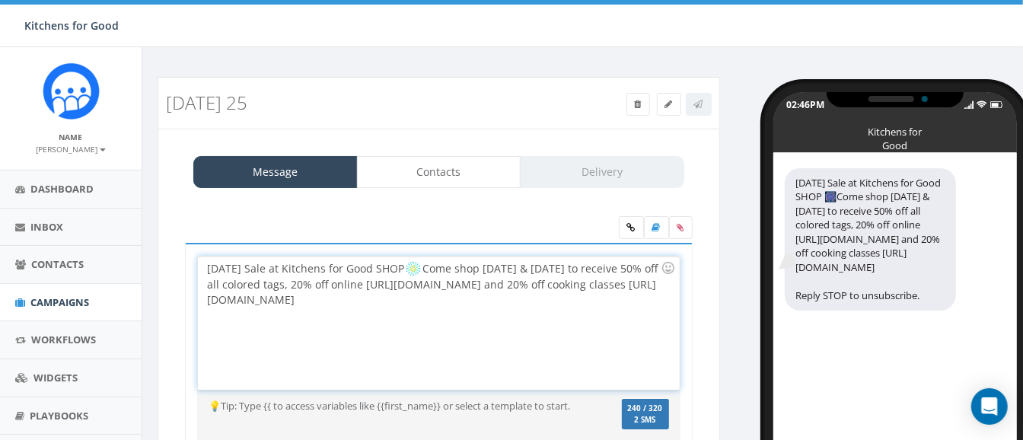
click at [421, 266] on img at bounding box center [413, 268] width 15 height 15
click at [439, 267] on div "Labor Day Sale at Kitchens for Good SHOP Come shop Saturday, July 5 & Sunday, J…" at bounding box center [438, 323] width 481 height 133
drag, startPoint x: 480, startPoint y: 266, endPoint x: 423, endPoint y: 267, distance: 57.1
click at [423, 267] on div "Labor Day Sale at Kitchens for Good SHOP! Come shop Saturday, July 5 & Sunday, …" at bounding box center [438, 323] width 481 height 133
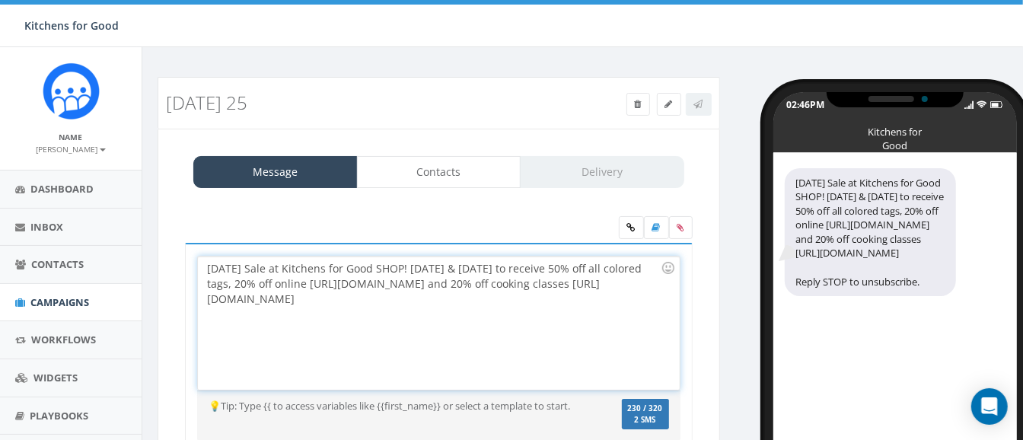
click at [479, 267] on div "Labor Day Sale at Kitchens for Good SHOP! Saturday, July 5 & Sunday, July 6 to …" at bounding box center [438, 323] width 481 height 133
drag, startPoint x: 552, startPoint y: 283, endPoint x: 439, endPoint y: 285, distance: 113.5
click at [439, 285] on div "Labor Day Sale at Kitchens for Good SHOP! Saturday, August 30 - Monday, Septemb…" at bounding box center [438, 323] width 481 height 133
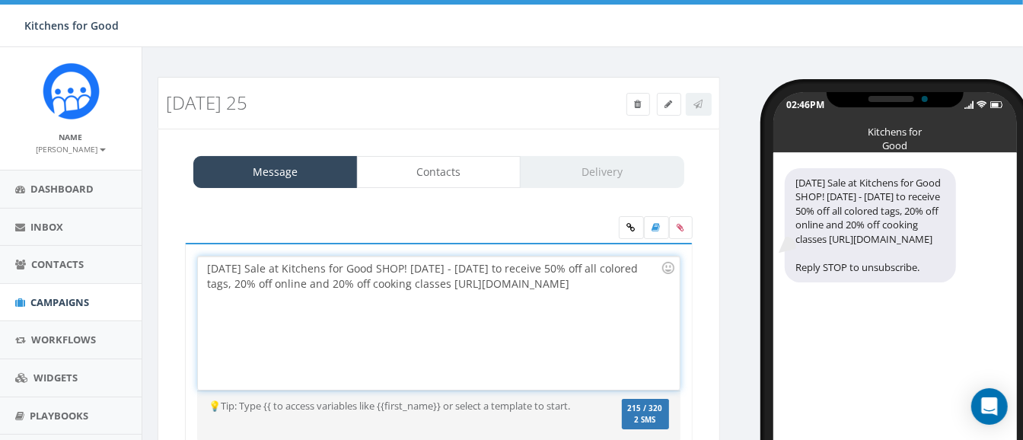
drag, startPoint x: 322, startPoint y: 294, endPoint x: 195, endPoint y: 298, distance: 127.2
click at [195, 298] on div "Labor Day Sale at Kitchens for Good SHOP! Saturday, July 5 & Sunday, July 6 to …" at bounding box center [439, 348] width 508 height 211
click at [464, 266] on div "Labor Day Sale at Kitchens for Good SHOP! Saturday, August 30 - Monday, Septemb…" at bounding box center [438, 323] width 481 height 133
click at [477, 266] on div "Labor Day Sale at Kitchens for Good SHOP! Sat, August 30 - Monday, September 1 …" at bounding box center [438, 323] width 481 height 133
click at [489, 269] on div "Labor Day Sale at Kitchens for Good SHOP! Sat, Aug 30 - Monday, September 1 to …" at bounding box center [438, 323] width 481 height 133
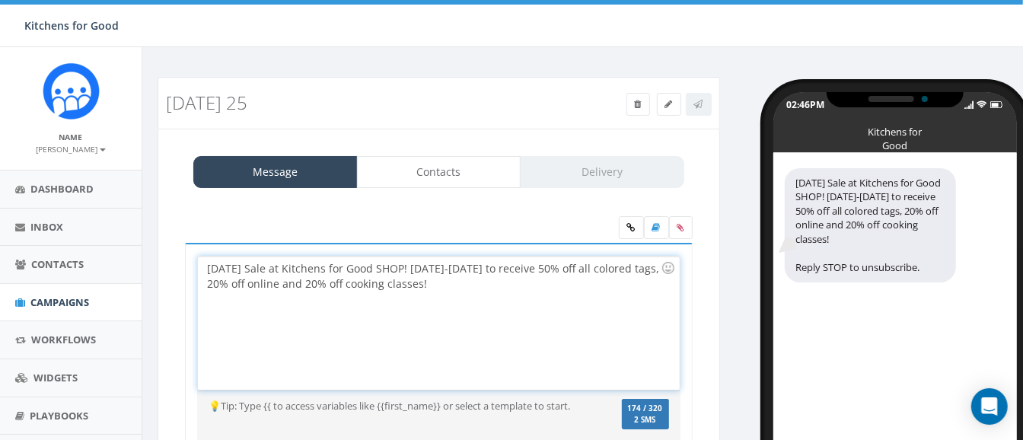
click at [557, 267] on div "Labor Day Sale at Kitchens for Good SHOP! Sat, Aug 30-Mon, Sept 1 to receive 50…" at bounding box center [438, 323] width 481 height 133
click at [356, 276] on div "Labor Day Sale at Kitchens for Good SHOP! Sat, Aug 30-Mon, Sept 1 receive 50% o…" at bounding box center [438, 323] width 481 height 133
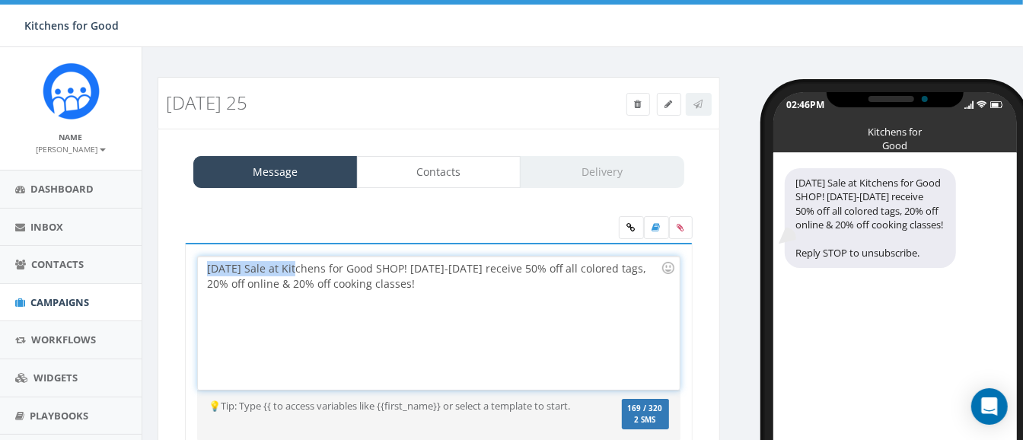
drag, startPoint x: 297, startPoint y: 268, endPoint x: 162, endPoint y: 263, distance: 134.9
click at [162, 263] on div "Message Contacts Delivery Labor Day Sale at Kitchens for Good SHOP! Saturday, J…" at bounding box center [439, 327] width 563 height 396
click at [324, 268] on div "Kitchens for Good SHOP! Sat, Aug 30-Mon, Sept 1 receive 50% off all colored tag…" at bounding box center [438, 323] width 481 height 133
click at [552, 266] on div "Kitchens for Good SHOP Labor Day Sale! Sat, Aug 30-Mon, Sept 1 receive 50% off …" at bounding box center [438, 323] width 481 height 133
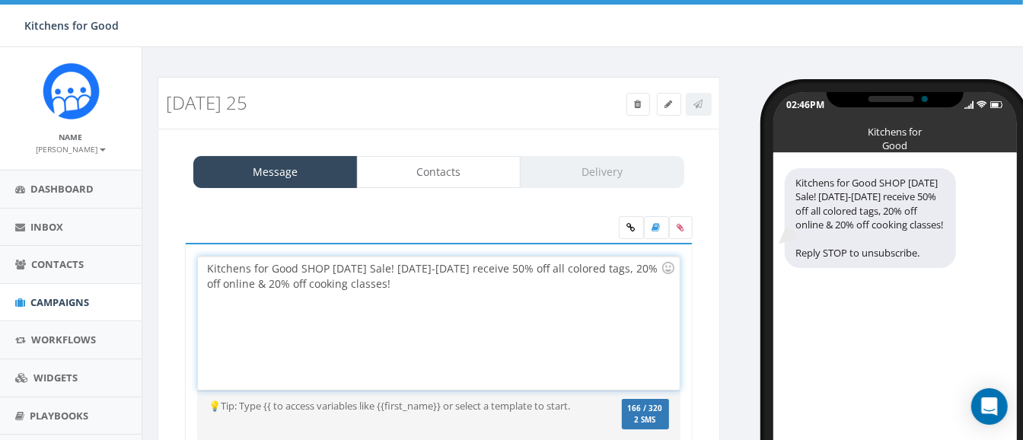
click at [614, 270] on div "Kitchens for Good SHOP Labor Day Sale! Sat, Aug 30-Mon, Sept 1 receive 50% off …" at bounding box center [438, 323] width 481 height 133
drag, startPoint x: 359, startPoint y: 282, endPoint x: 306, endPoint y: 283, distance: 52.5
click at [306, 283] on div "Kitchens for Good SHOP Labor Day Sale! Sat, Aug 30-Mon, Sept 1 receive 50% off …" at bounding box center [438, 323] width 481 height 133
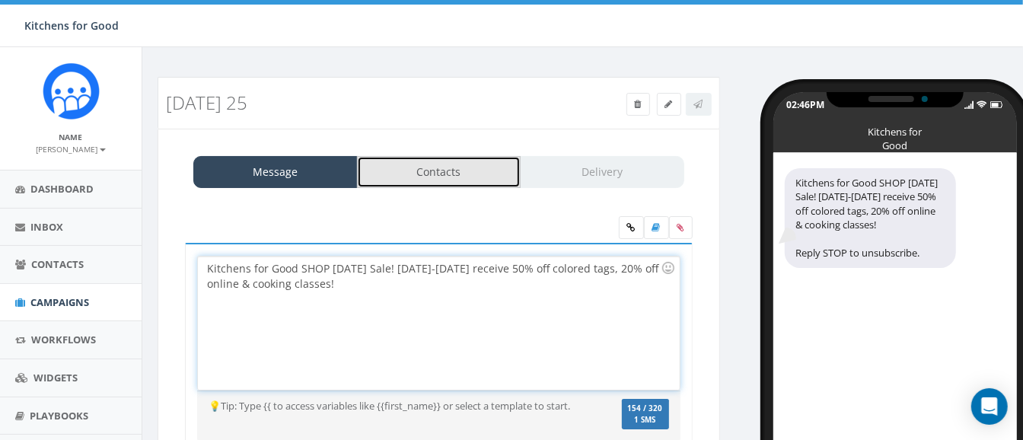
click at [430, 171] on link "Contacts" at bounding box center [439, 172] width 164 height 32
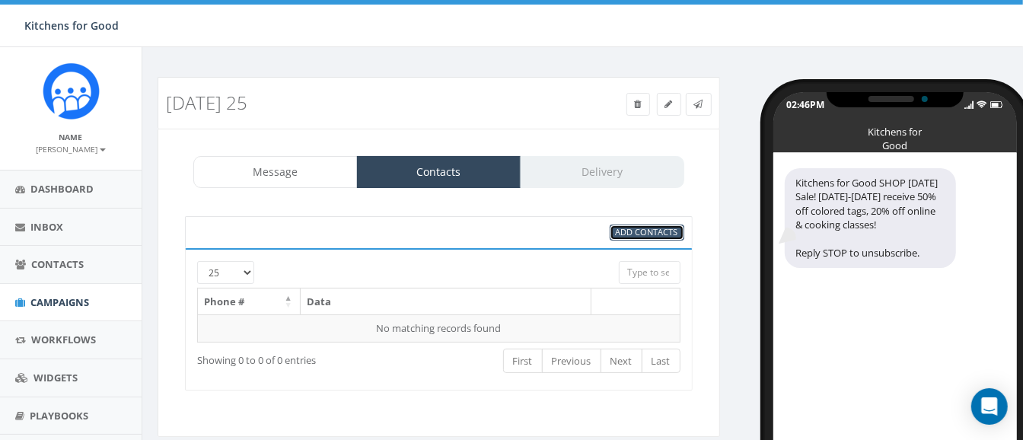
click at [630, 234] on span "Add Contacts" at bounding box center [647, 231] width 62 height 11
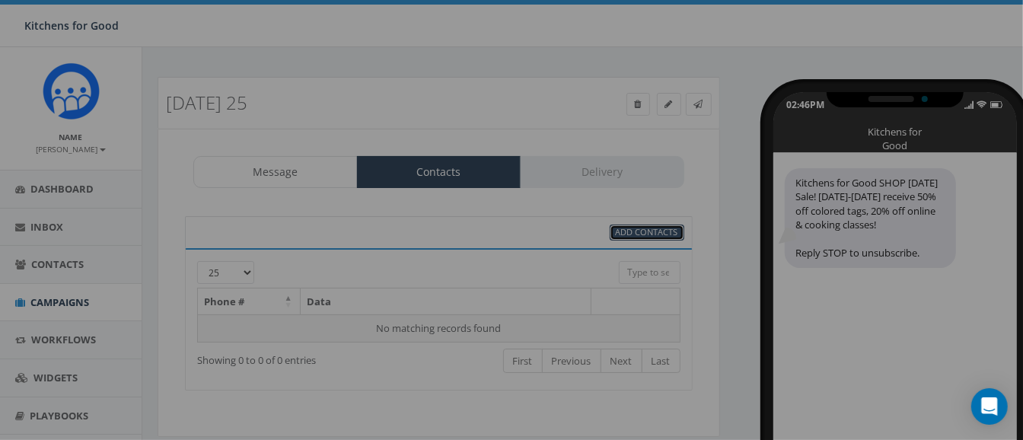
select select
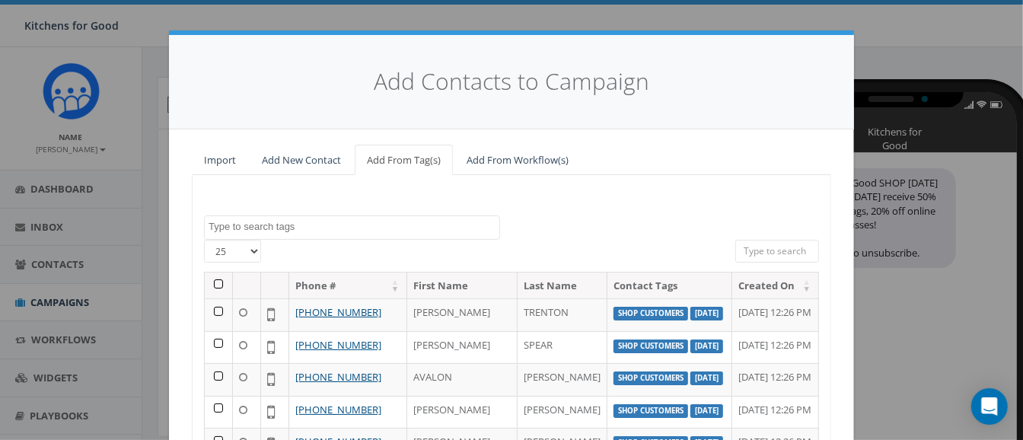
click at [266, 225] on textarea "Search" at bounding box center [354, 227] width 291 height 14
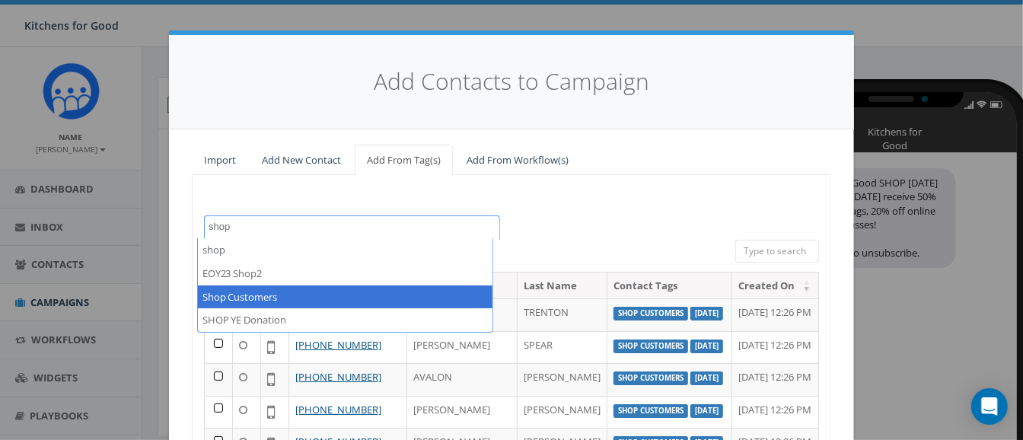
type textarea "shop"
select select "Shop Customers"
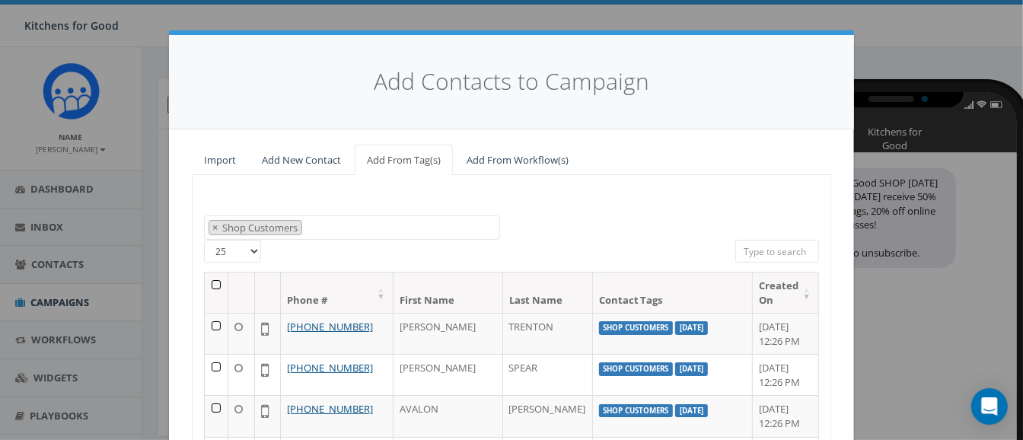
click at [212, 284] on th at bounding box center [217, 293] width 24 height 40
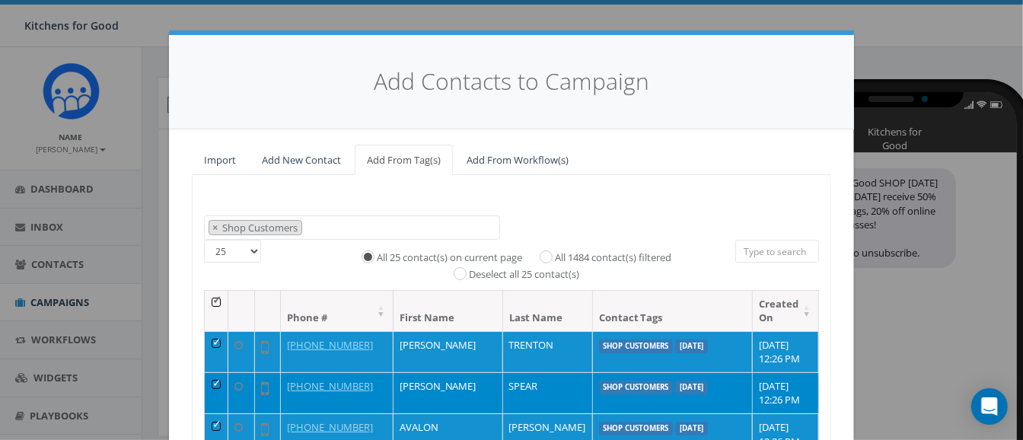
click at [555, 253] on label "All 1484 contact(s) filtered" at bounding box center [613, 257] width 116 height 15
click at [545, 253] on input "All 1484 contact(s) filtered" at bounding box center [550, 255] width 10 height 10
radio input "true"
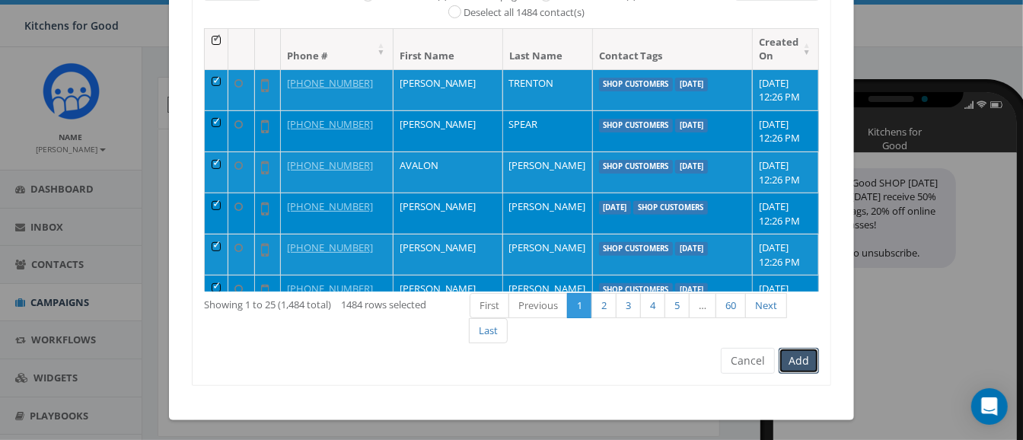
click at [787, 353] on button "Add" at bounding box center [799, 361] width 40 height 26
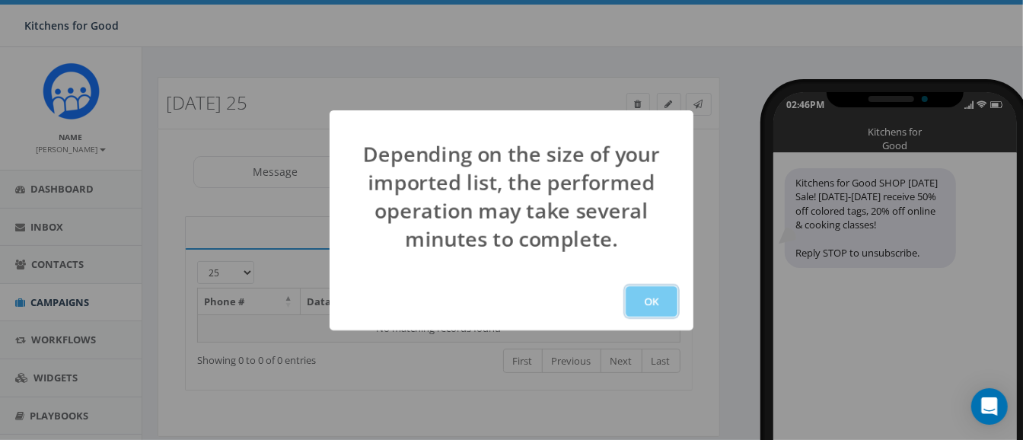
click at [646, 293] on button "OK" at bounding box center [652, 301] width 52 height 30
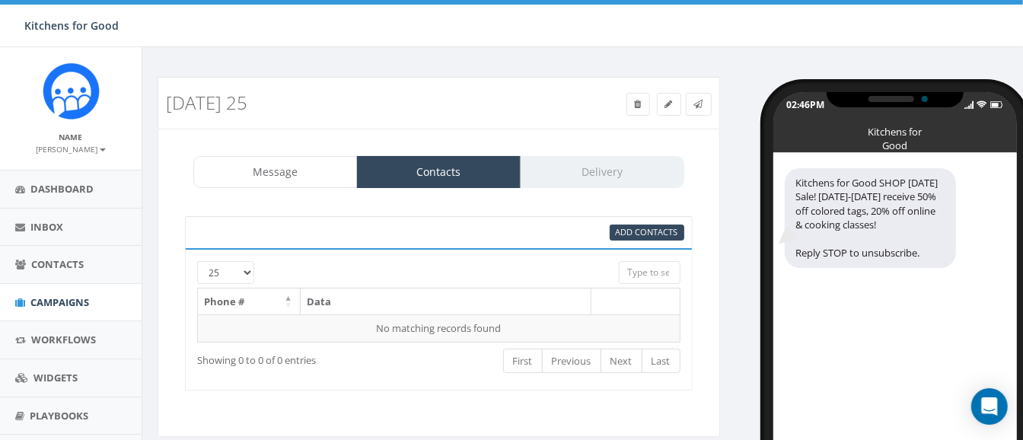
scroll to position [110, 0]
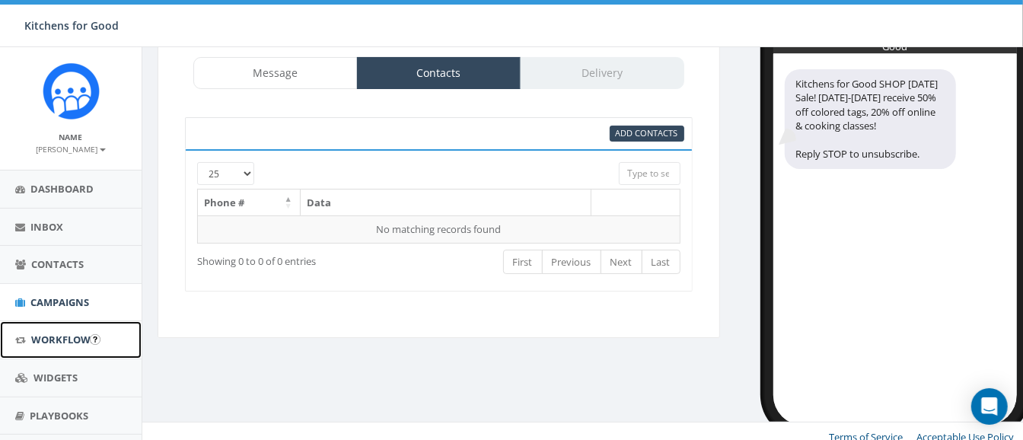
click at [41, 352] on link "Workflows" at bounding box center [71, 339] width 142 height 37
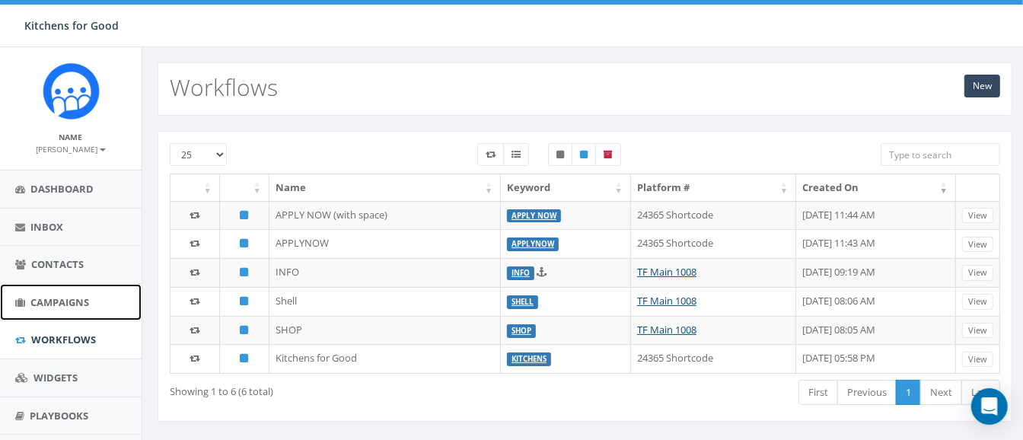
click at [56, 302] on span "Campaigns" at bounding box center [59, 302] width 59 height 14
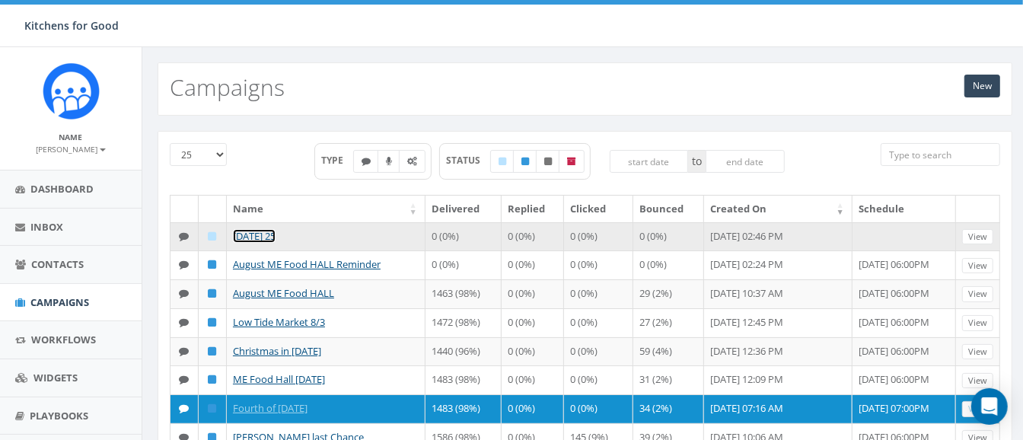
click at [276, 229] on link "[DATE] 25" at bounding box center [254, 236] width 43 height 14
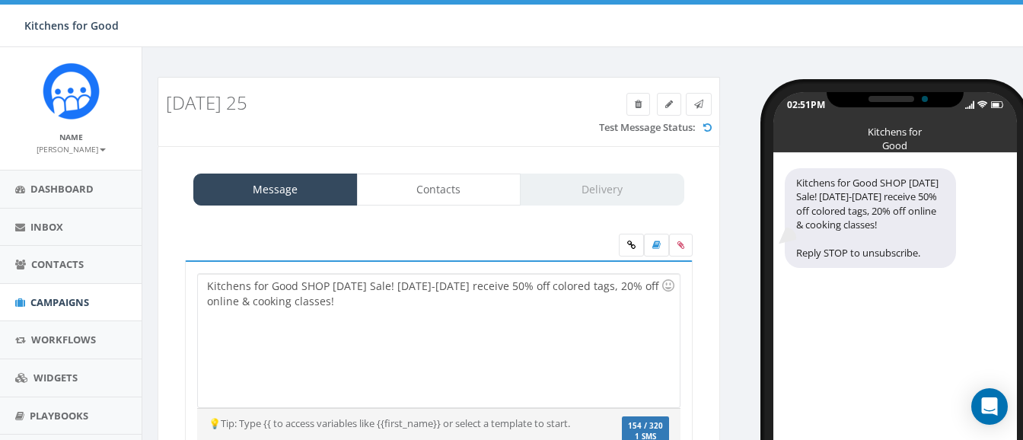
select select
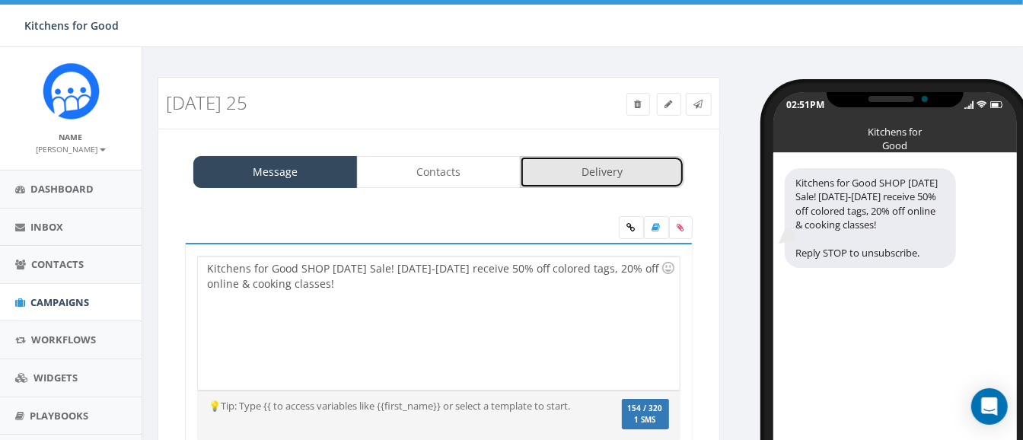
click at [591, 173] on link "Delivery" at bounding box center [602, 172] width 164 height 32
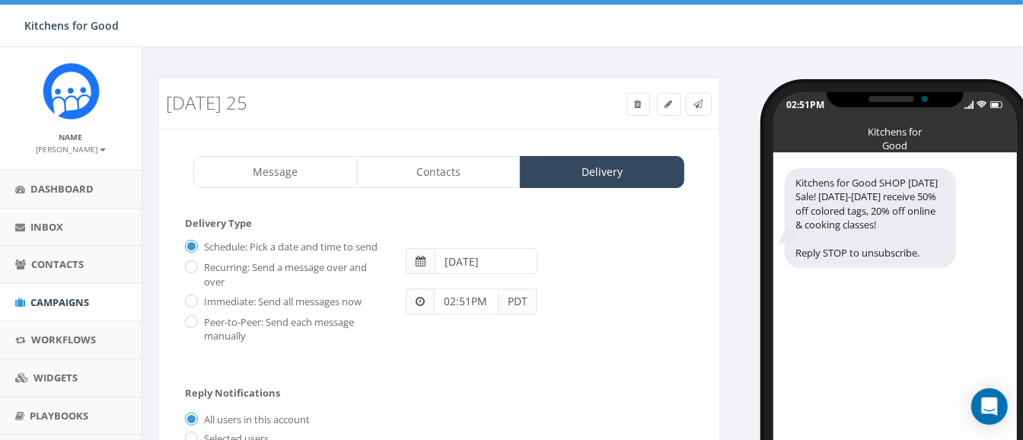
click at [470, 257] on input "2025-08-21" at bounding box center [486, 261] width 103 height 26
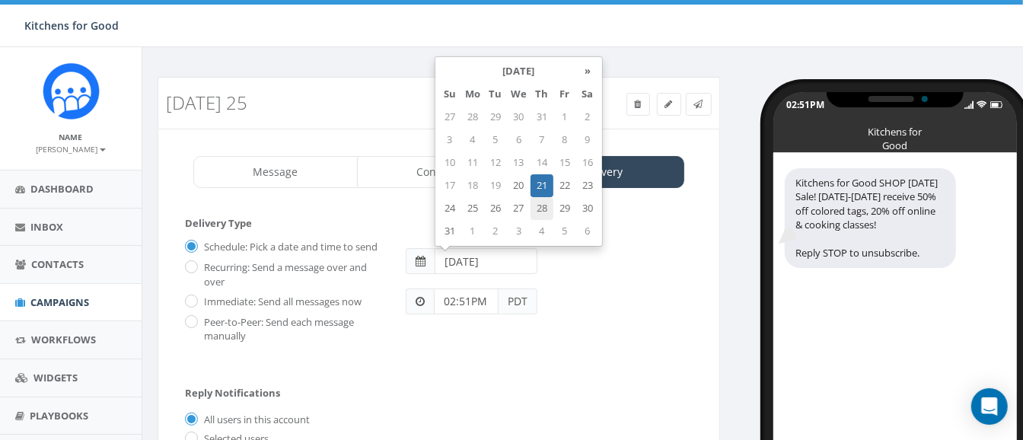
click at [544, 209] on td "28" at bounding box center [542, 208] width 23 height 23
type input "2025-08-28"
click at [578, 278] on div "02:51PM PDT" at bounding box center [548, 294] width 309 height 40
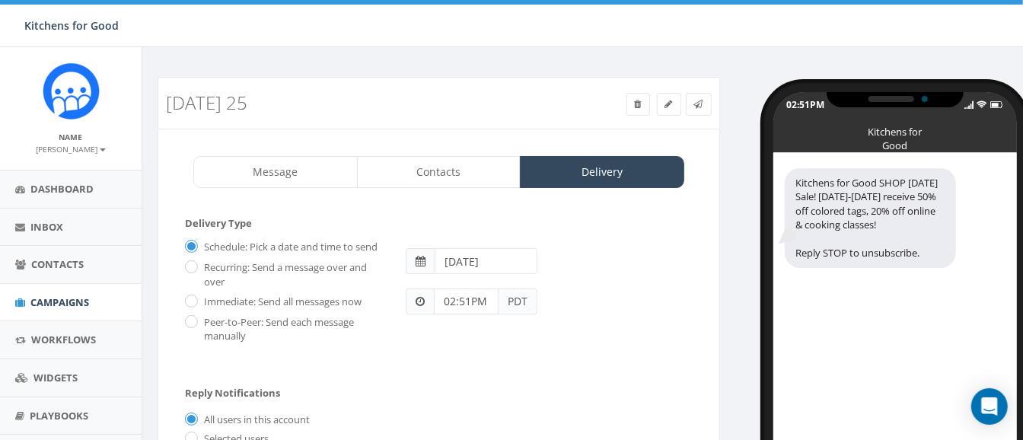
click at [461, 296] on input "02:51PM" at bounding box center [466, 302] width 65 height 26
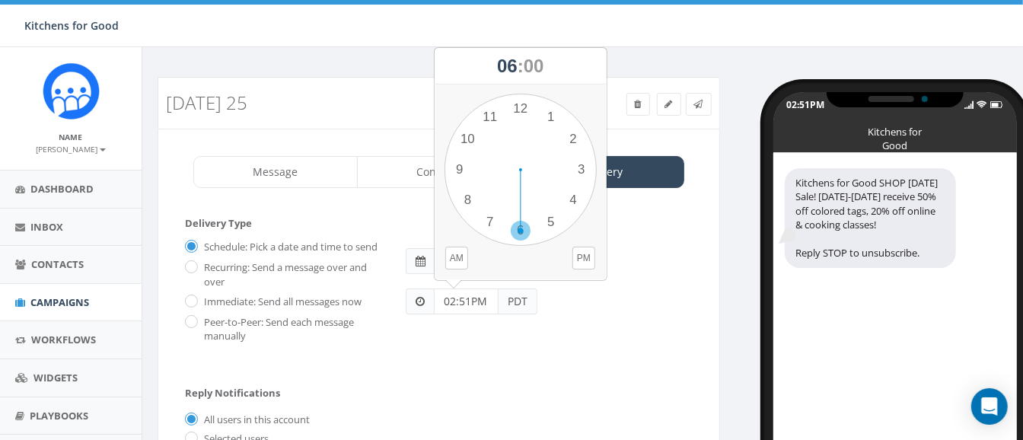
click at [518, 230] on div "1 2 3 4 5 6 7 8 9 10 11 12 00 05 10 15 20 25 30 35 40 45 50 55" at bounding box center [521, 170] width 152 height 152
click at [518, 106] on div "1 2 3 4 5 6 7 8 9 10 11 12 00 05 10 15 20 25 30 35 40 45 50 55" at bounding box center [521, 170] width 152 height 152
type input "06:00PM"
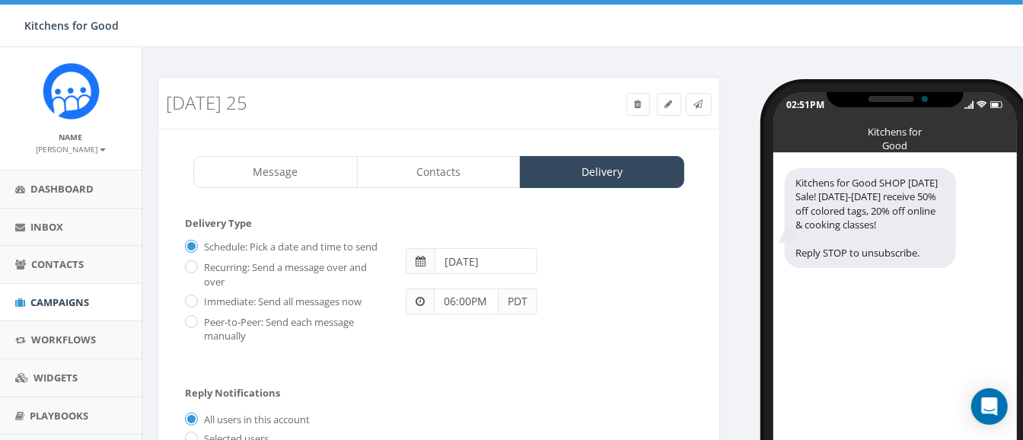
click at [565, 235] on div "2025-08-28" at bounding box center [548, 254] width 309 height 40
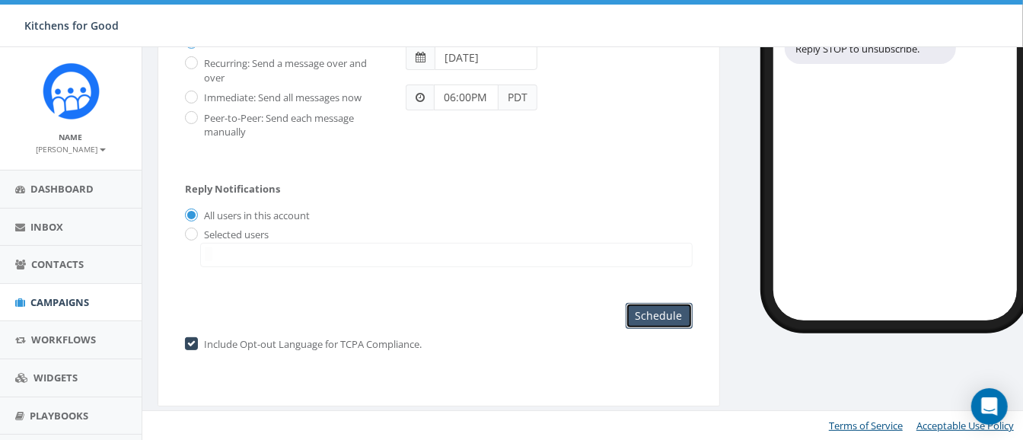
click at [641, 320] on input "Schedule" at bounding box center [659, 316] width 67 height 26
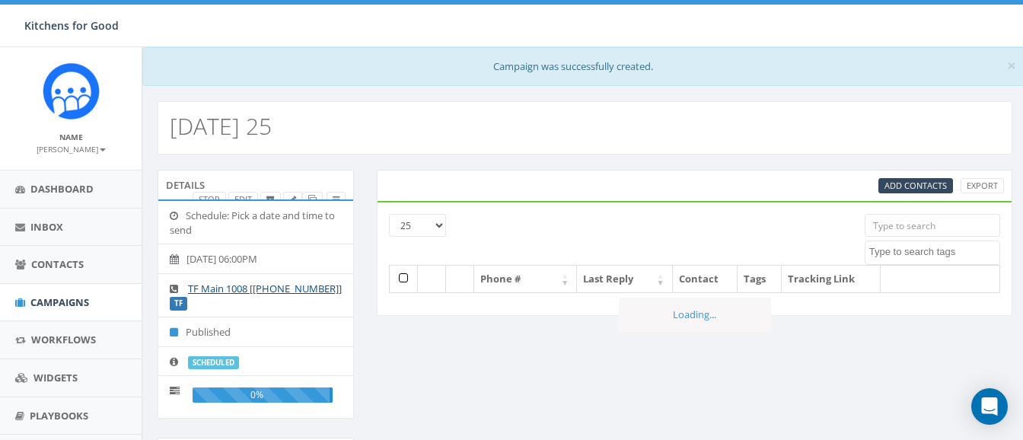
select select
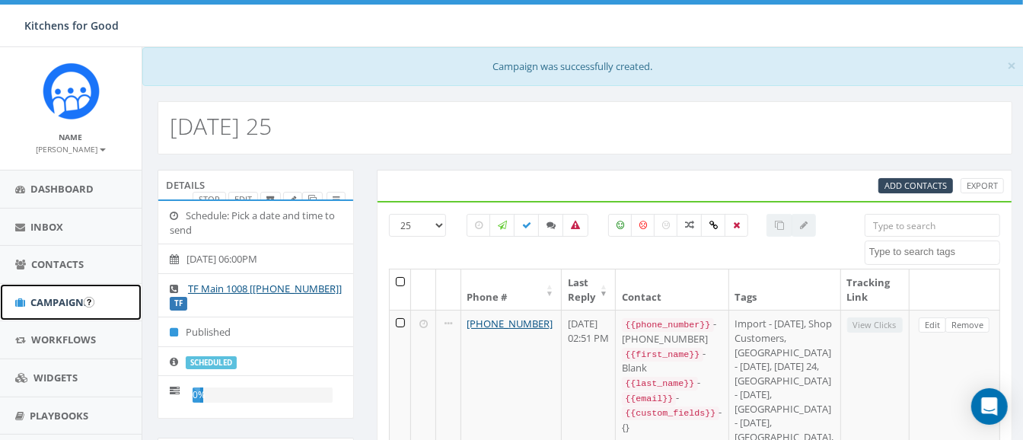
click at [53, 298] on span "Campaigns" at bounding box center [59, 302] width 59 height 14
